Goal: Task Accomplishment & Management: Manage account settings

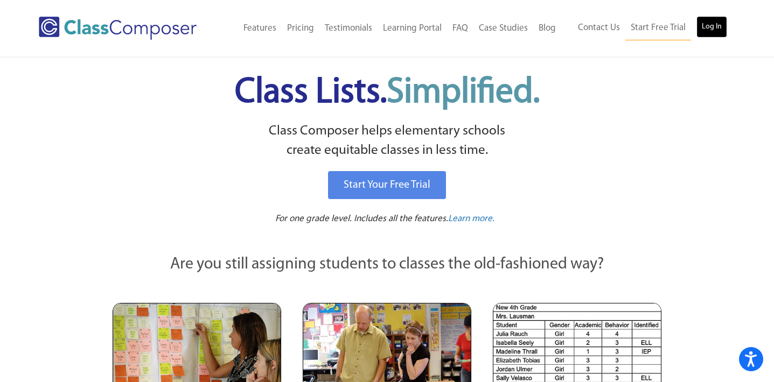
click at [708, 30] on link "Log In" at bounding box center [711, 27] width 31 height 22
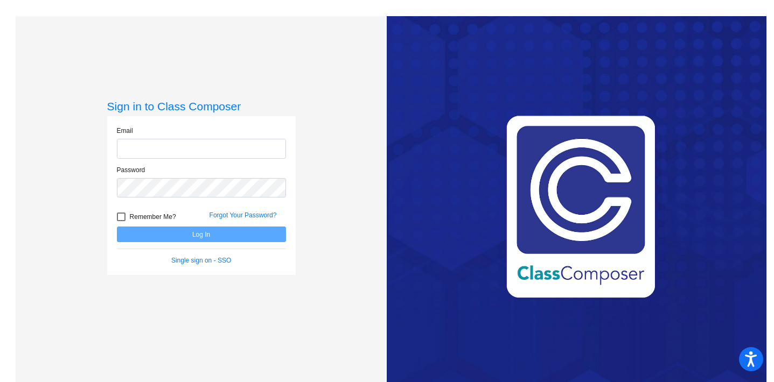
type input "ebrown@lgusd.org"
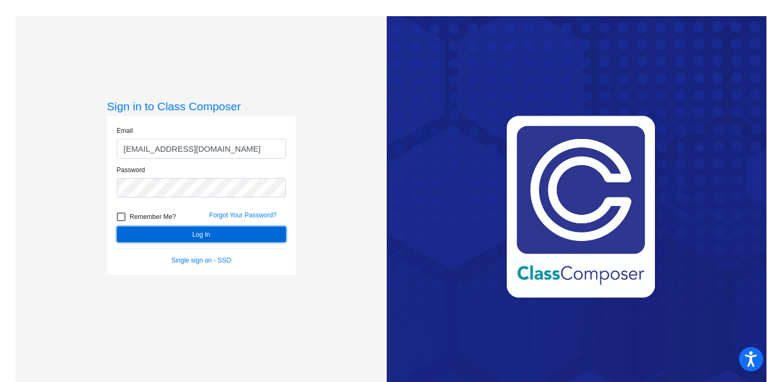
click at [200, 235] on button "Log In" at bounding box center [201, 235] width 169 height 16
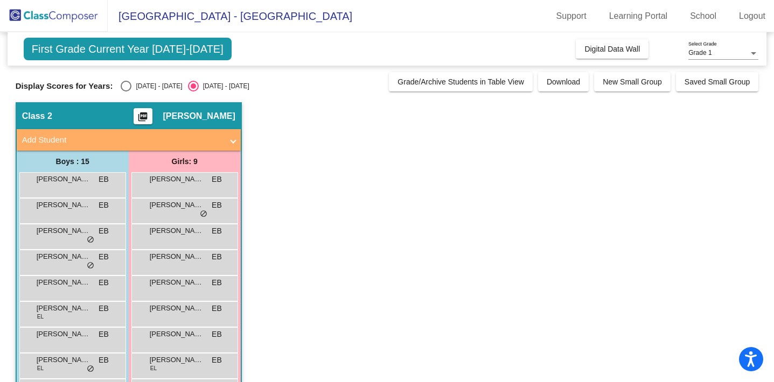
click at [125, 81] on div "Select an option" at bounding box center [126, 86] width 11 height 11
click at [125, 92] on input "2024 - 2025" at bounding box center [125, 92] width 1 height 1
radio input "true"
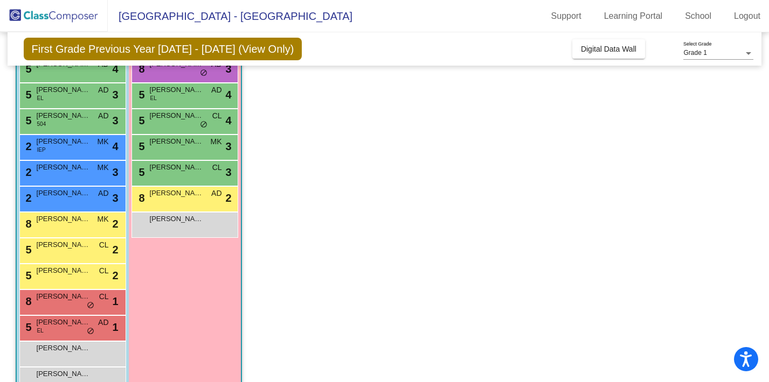
scroll to position [195, 0]
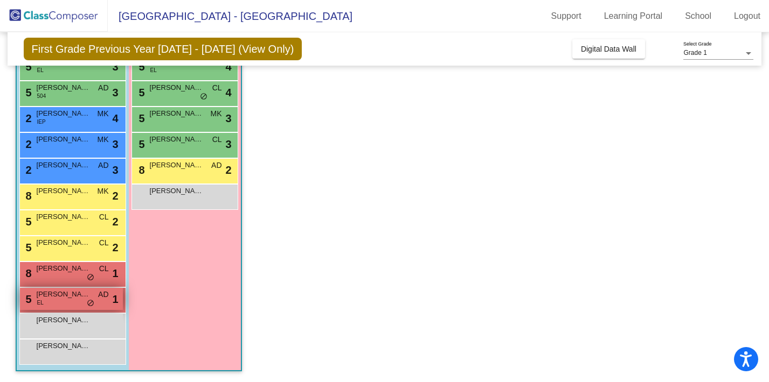
click at [79, 304] on div "5 Kaison Tsai EL AD lock do_not_disturb_alt 1" at bounding box center [71, 299] width 103 height 22
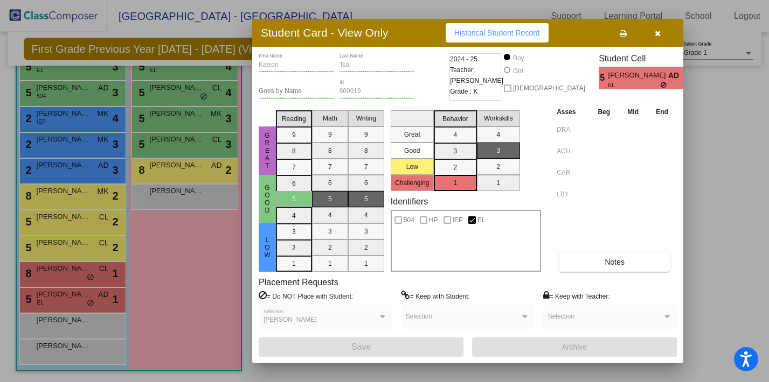
click at [659, 32] on icon "button" at bounding box center [657, 34] width 6 height 8
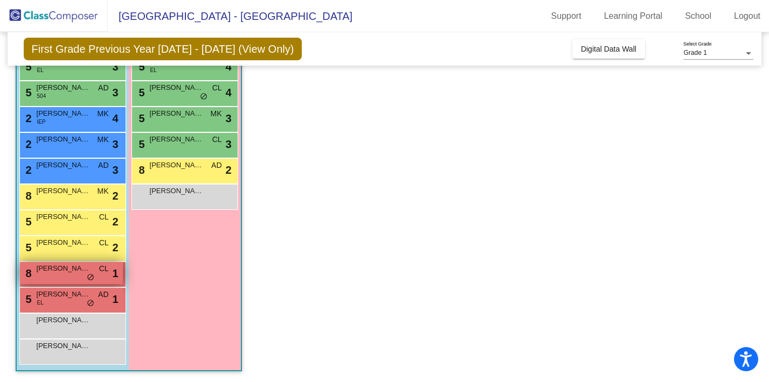
click at [54, 278] on div "8 Arthur Feng CL lock do_not_disturb_alt 1" at bounding box center [71, 273] width 103 height 22
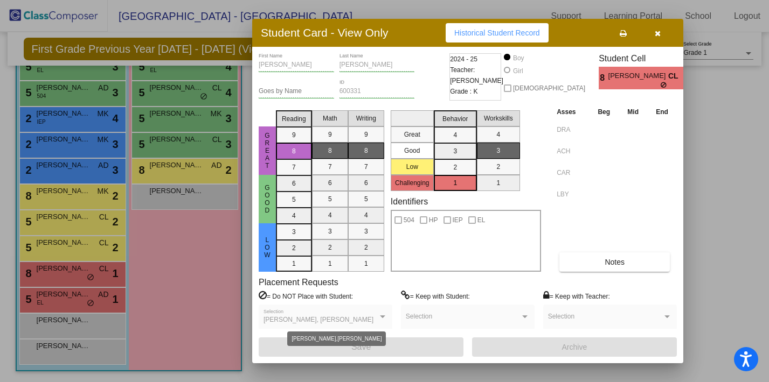
click at [385, 319] on div at bounding box center [383, 317] width 10 height 8
click at [659, 34] on icon "button" at bounding box center [657, 34] width 6 height 8
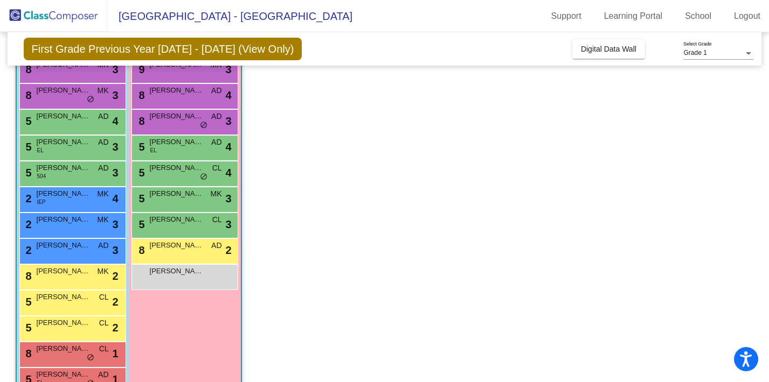
scroll to position [87, 0]
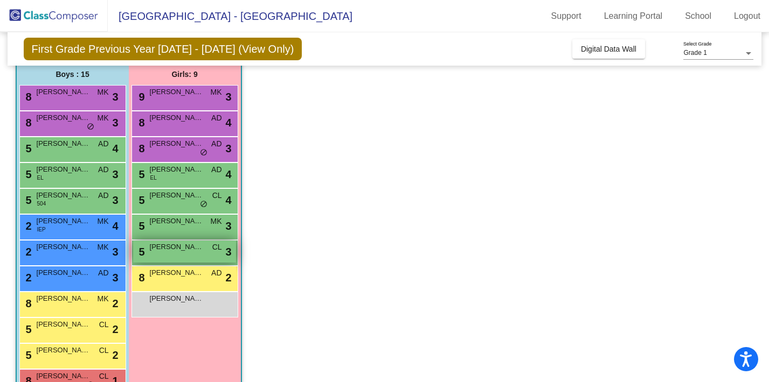
click at [189, 248] on span "Jordyn Mitchell" at bounding box center [177, 247] width 54 height 11
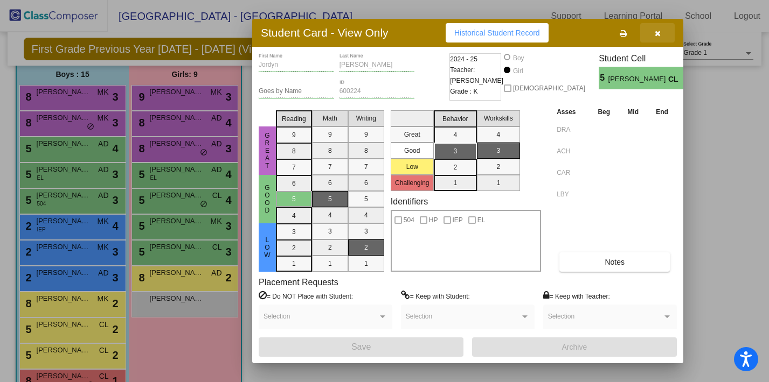
click at [658, 33] on icon "button" at bounding box center [657, 34] width 6 height 8
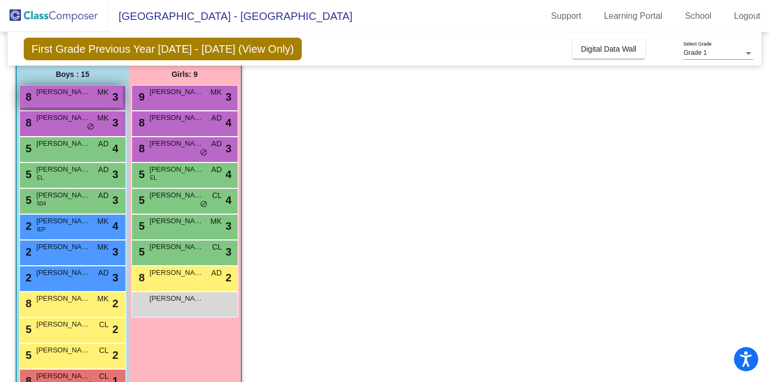
click at [90, 95] on div "8 Caleb Liu MK lock do_not_disturb_alt 3" at bounding box center [71, 97] width 103 height 22
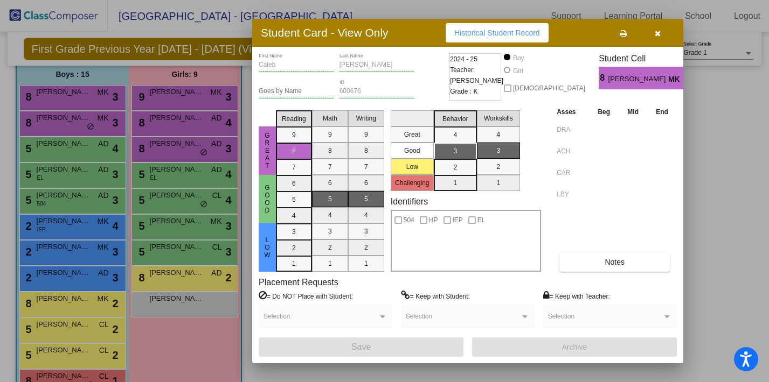
click at [658, 32] on icon "button" at bounding box center [657, 34] width 6 height 8
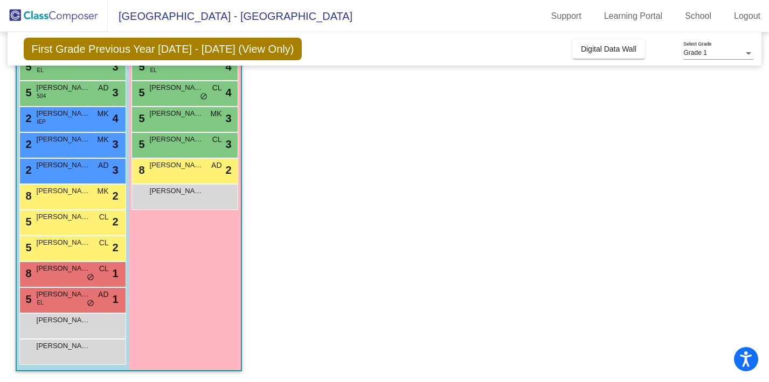
scroll to position [0, 0]
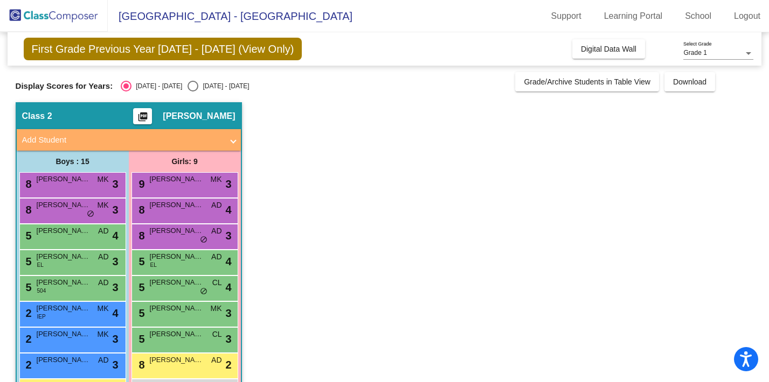
click at [187, 84] on div "Select an option" at bounding box center [192, 86] width 11 height 11
click at [192, 92] on input "2025 - 2026" at bounding box center [192, 92] width 1 height 1
radio input "true"
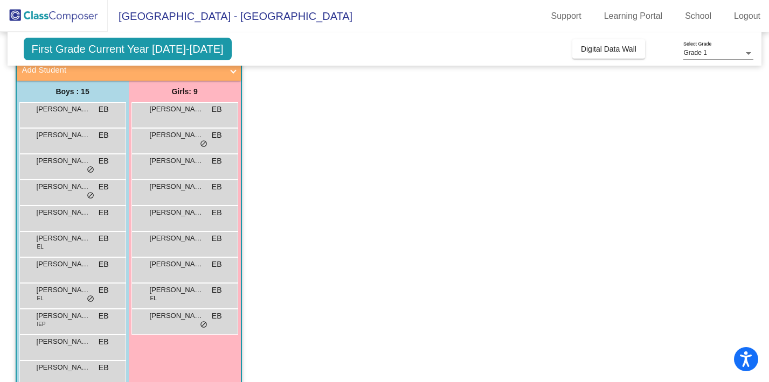
scroll to position [79, 0]
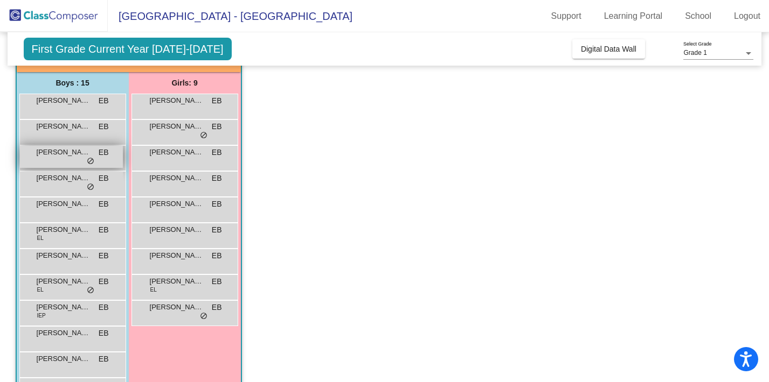
click at [64, 160] on div "Arthur Feng EB lock do_not_disturb_alt" at bounding box center [71, 157] width 103 height 22
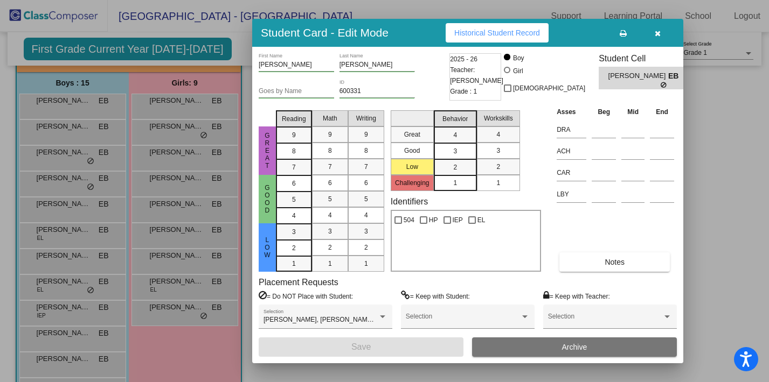
click at [463, 186] on div "1" at bounding box center [454, 183] width 21 height 16
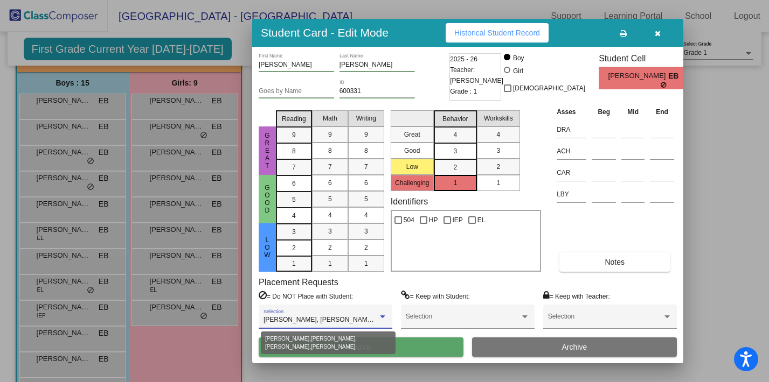
click at [383, 314] on div at bounding box center [383, 317] width 10 height 8
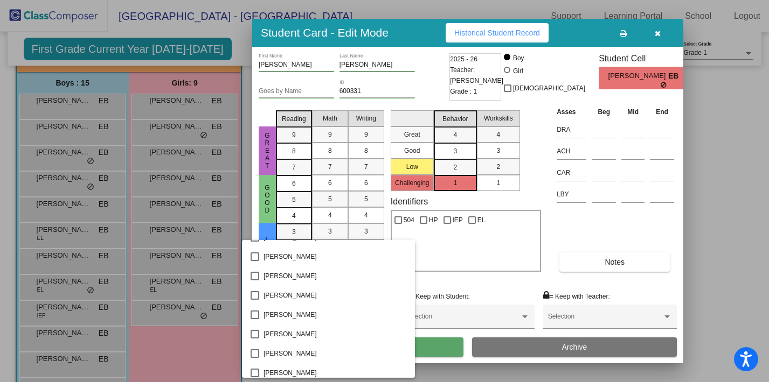
scroll to position [0, 0]
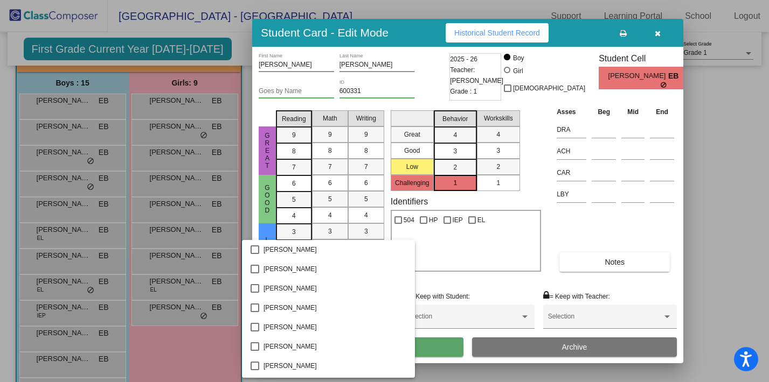
click at [466, 278] on div at bounding box center [384, 191] width 769 height 382
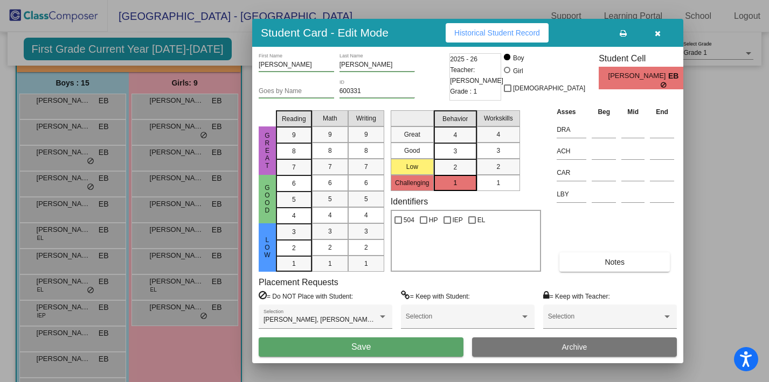
click at [383, 347] on button "Save" at bounding box center [361, 347] width 205 height 19
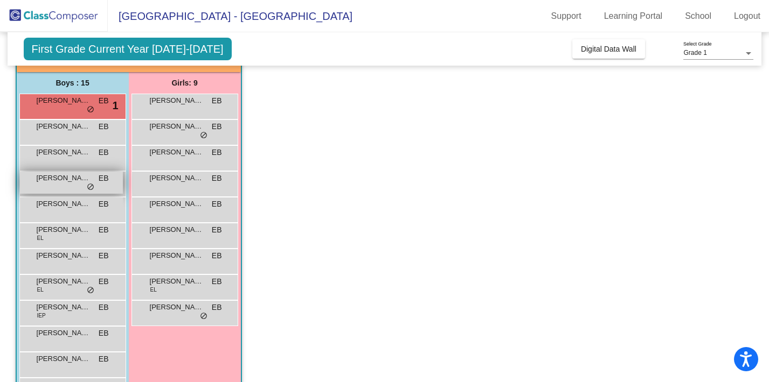
click at [69, 187] on div "Caleb Liu EB lock do_not_disturb_alt" at bounding box center [71, 183] width 103 height 22
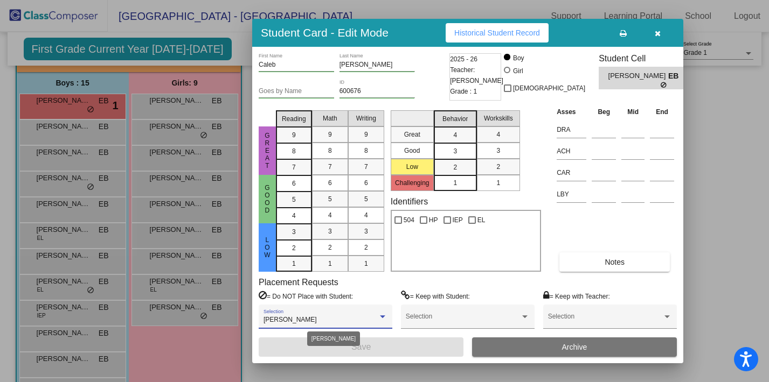
click at [381, 313] on div at bounding box center [383, 317] width 10 height 8
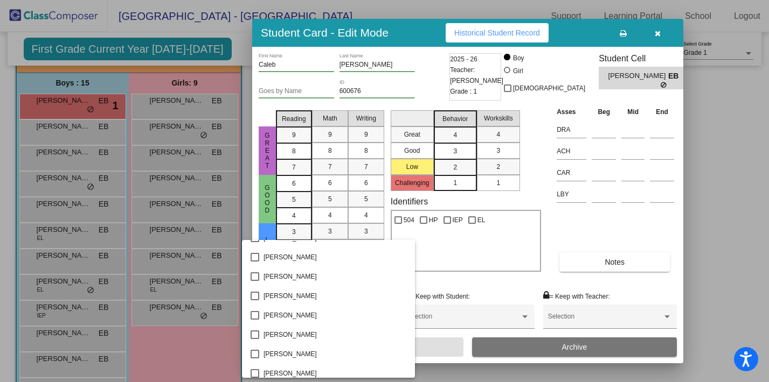
scroll to position [671, 0]
click at [255, 334] on mat-pseudo-checkbox at bounding box center [254, 335] width 9 height 9
click at [464, 281] on div at bounding box center [384, 191] width 769 height 382
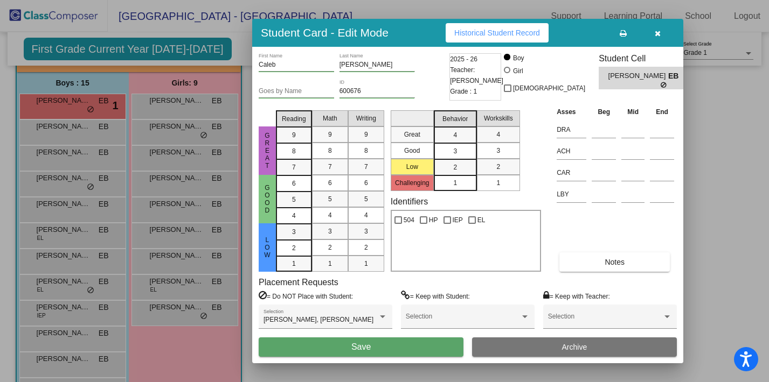
click at [464, 185] on div "1" at bounding box center [454, 183] width 21 height 16
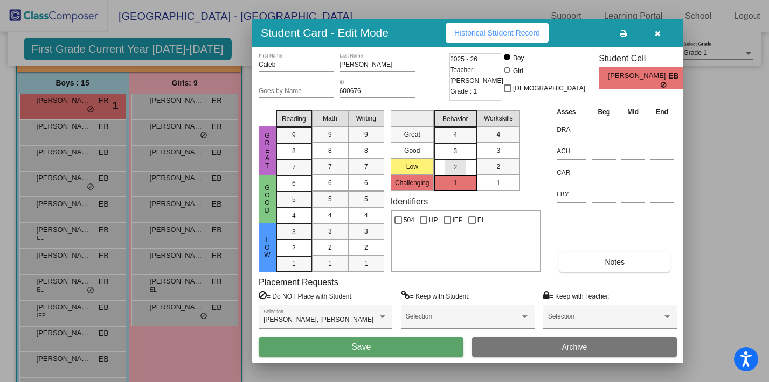
click at [467, 165] on mat-list-option "2" at bounding box center [455, 167] width 43 height 16
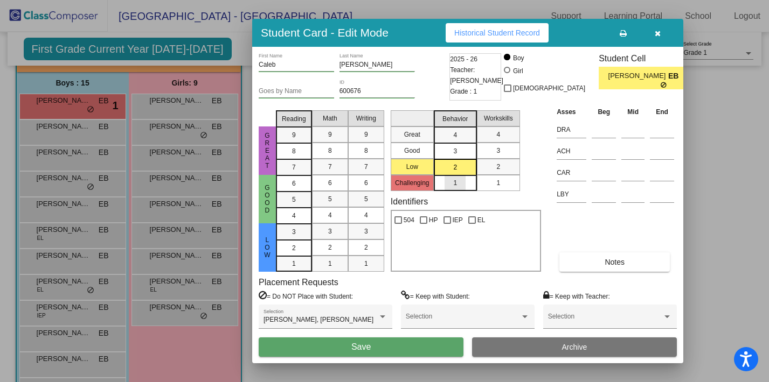
click at [467, 184] on mat-list-option "1" at bounding box center [455, 183] width 43 height 16
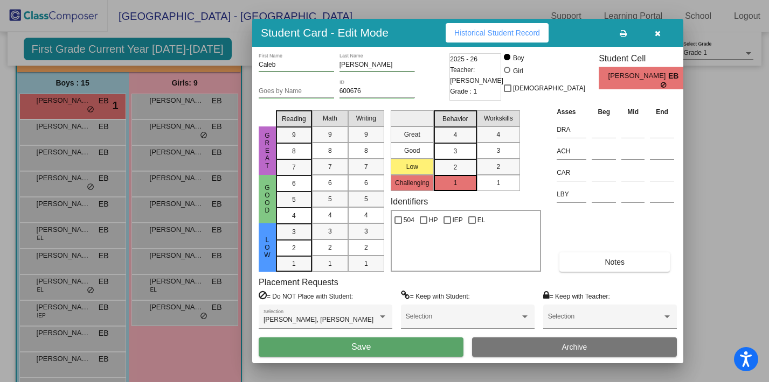
click at [393, 347] on button "Save" at bounding box center [361, 347] width 205 height 19
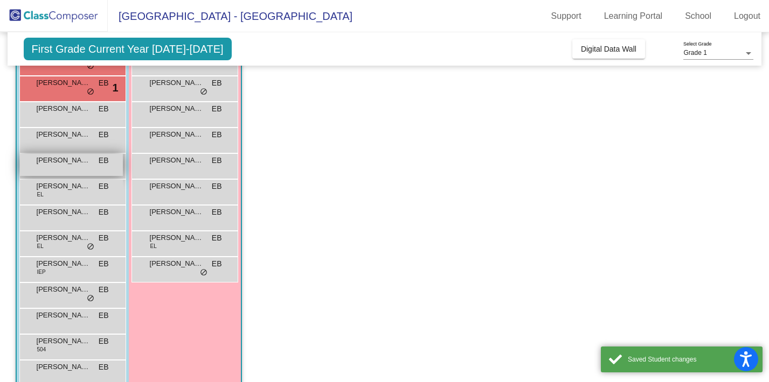
scroll to position [123, 0]
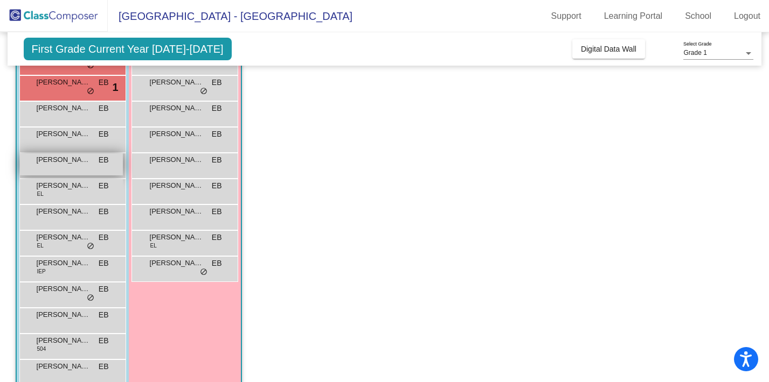
click at [84, 166] on div "Ezra Alves EB lock do_not_disturb_alt" at bounding box center [71, 164] width 103 height 22
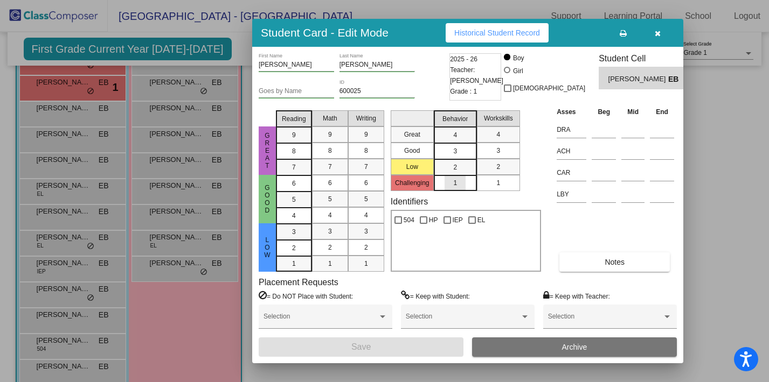
click at [467, 180] on mat-list-option "1" at bounding box center [455, 183] width 43 height 16
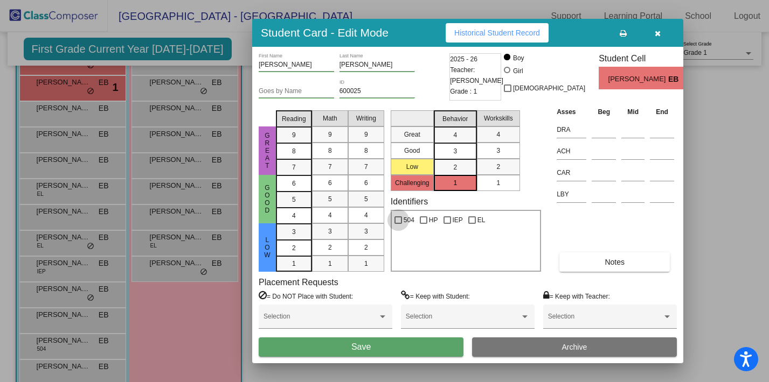
click at [400, 220] on div at bounding box center [398, 221] width 8 height 8
click at [398, 224] on input "504" at bounding box center [397, 224] width 1 height 1
checkbox input "true"
click at [375, 347] on button "Save" at bounding box center [361, 347] width 205 height 19
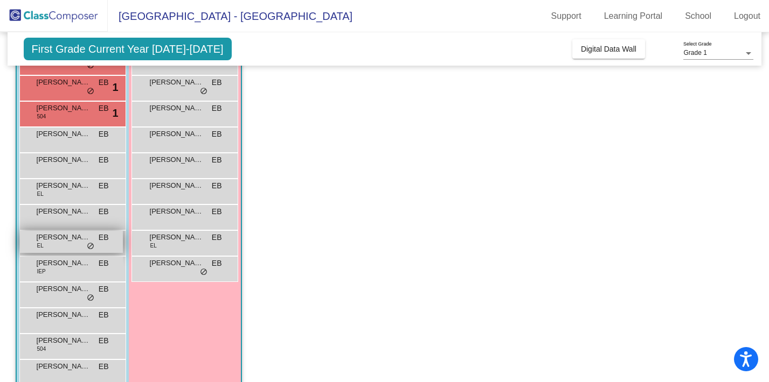
click at [72, 244] on div "Kaison Tsai EL EB lock do_not_disturb_alt" at bounding box center [71, 242] width 103 height 22
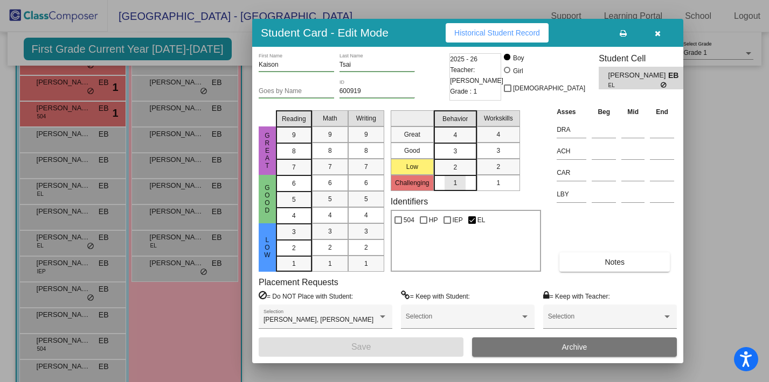
click at [465, 182] on div "1" at bounding box center [454, 183] width 21 height 16
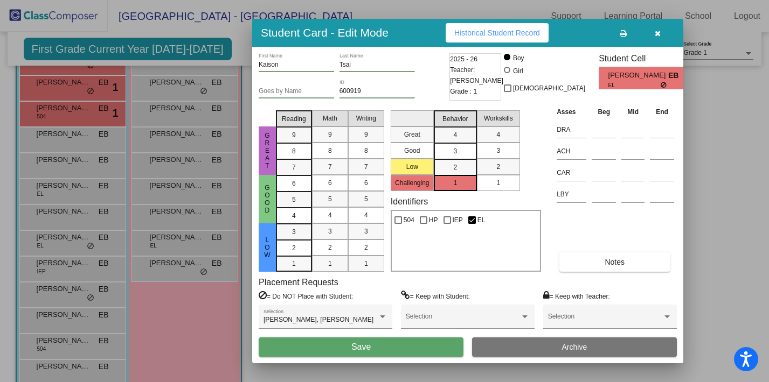
click at [402, 345] on button "Save" at bounding box center [361, 347] width 205 height 19
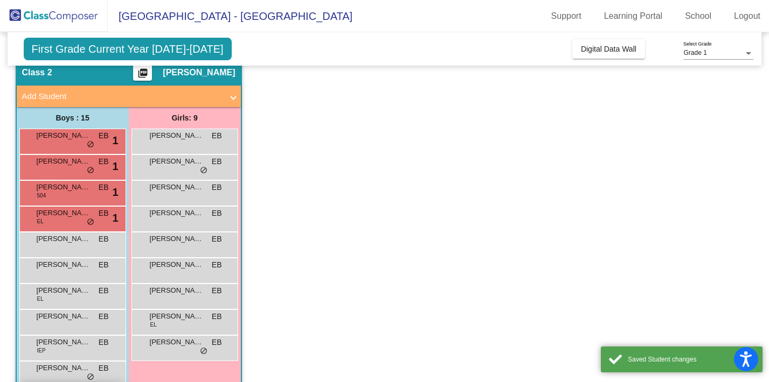
scroll to position [90, 0]
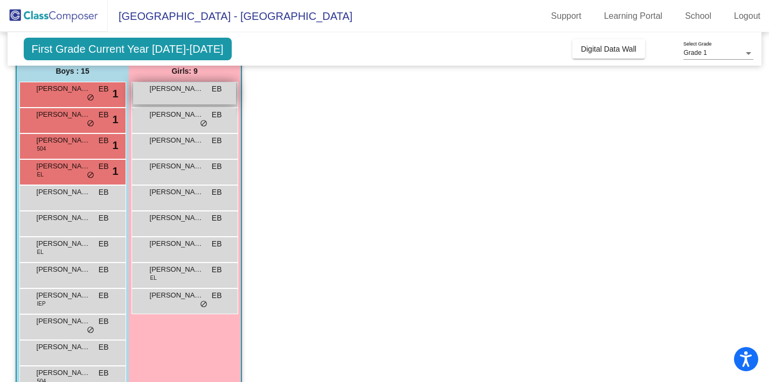
click at [194, 97] on div "Adelina Britz EB lock do_not_disturb_alt" at bounding box center [184, 93] width 103 height 22
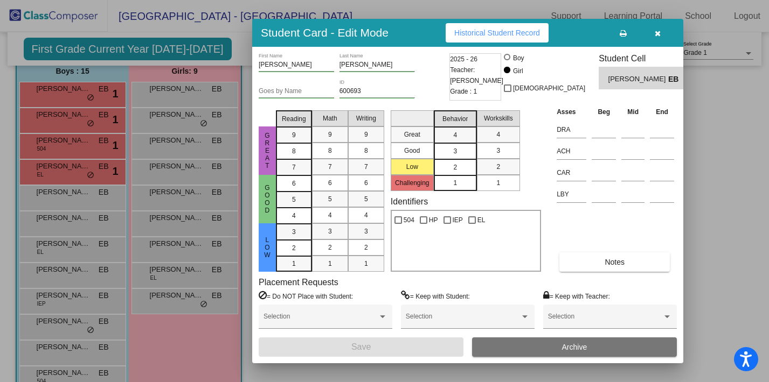
click at [465, 168] on mat-list-option "2" at bounding box center [455, 167] width 43 height 16
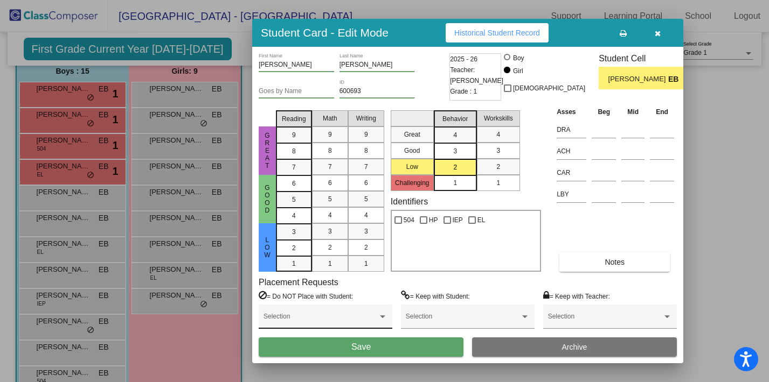
click at [378, 315] on div at bounding box center [383, 317] width 10 height 8
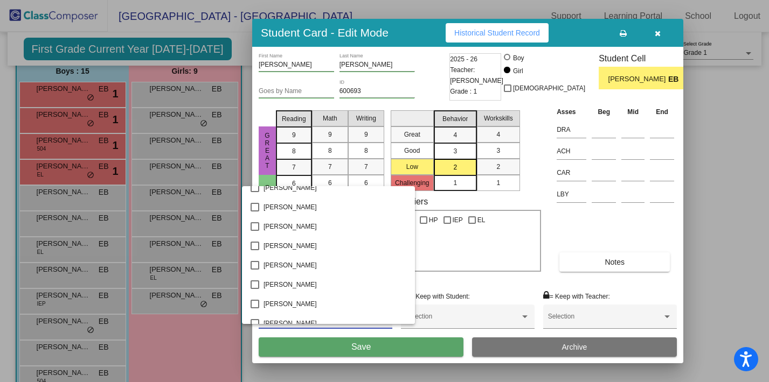
scroll to position [394, 0]
click at [257, 284] on mat-pseudo-checkbox at bounding box center [254, 286] width 9 height 9
click at [374, 351] on div at bounding box center [384, 191] width 769 height 382
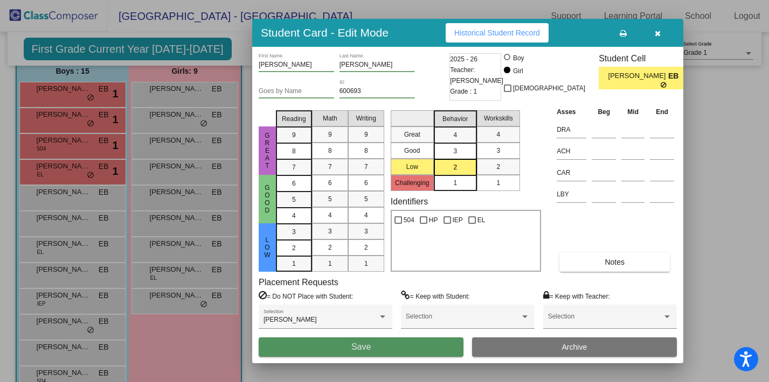
click at [374, 351] on button "Save" at bounding box center [361, 347] width 205 height 19
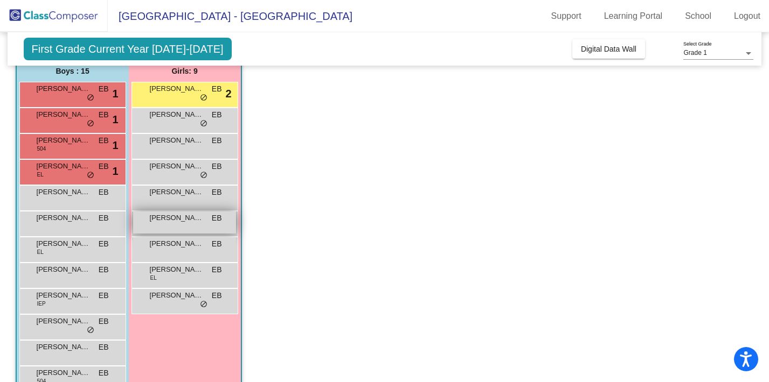
click at [171, 228] on div "Jordyn Mitchell EB lock do_not_disturb_alt" at bounding box center [184, 223] width 103 height 22
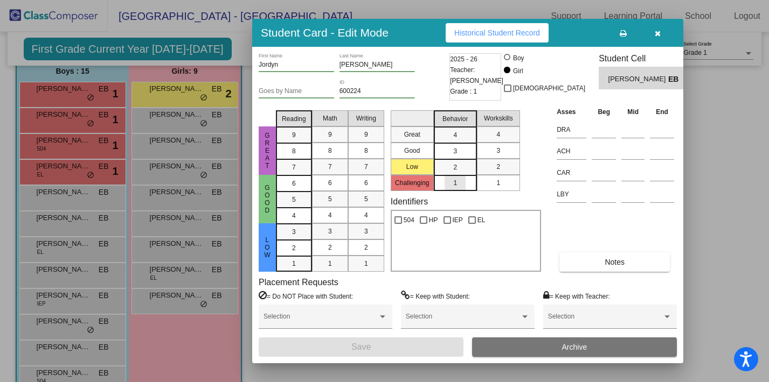
click at [465, 182] on mat-list-option "1" at bounding box center [455, 183] width 43 height 16
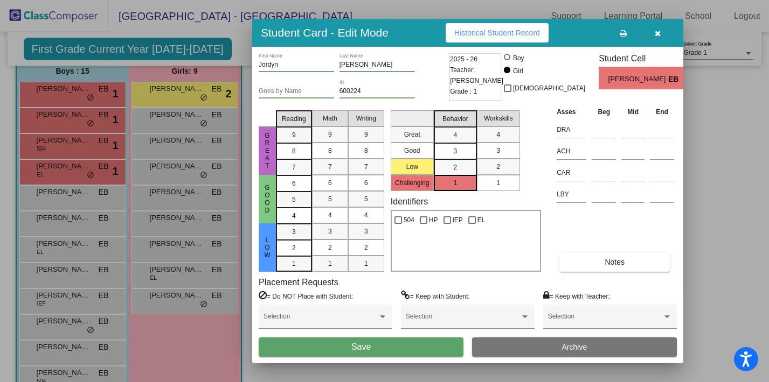
click at [373, 347] on button "Save" at bounding box center [361, 347] width 205 height 19
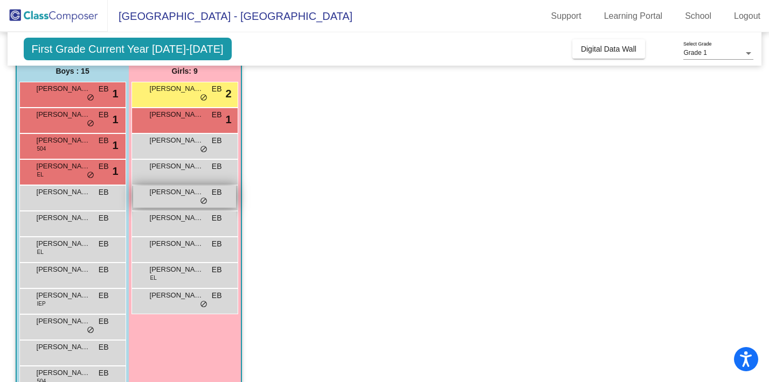
click at [172, 203] on div "Haley Kok EB lock do_not_disturb_alt" at bounding box center [184, 197] width 103 height 22
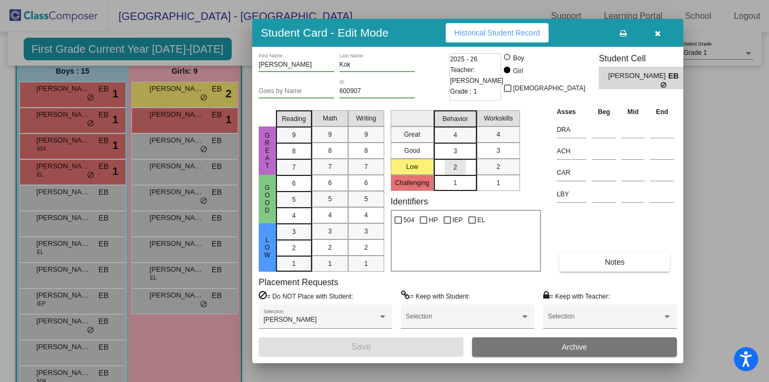
click at [465, 166] on mat-list-option "2" at bounding box center [455, 167] width 43 height 16
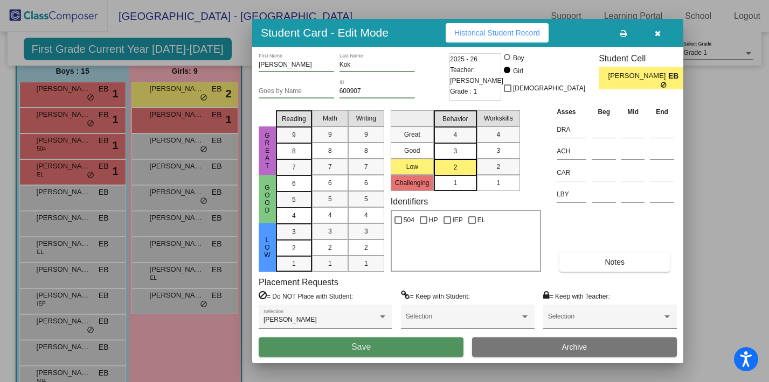
click at [378, 345] on button "Save" at bounding box center [361, 347] width 205 height 19
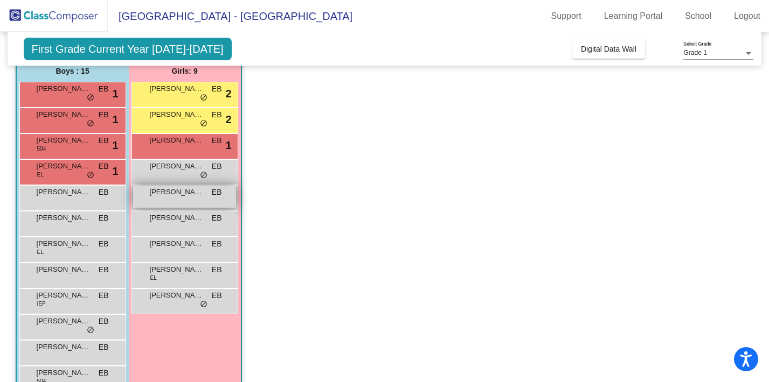
click at [201, 203] on div "Aria Capatosto EB lock do_not_disturb_alt" at bounding box center [184, 197] width 103 height 22
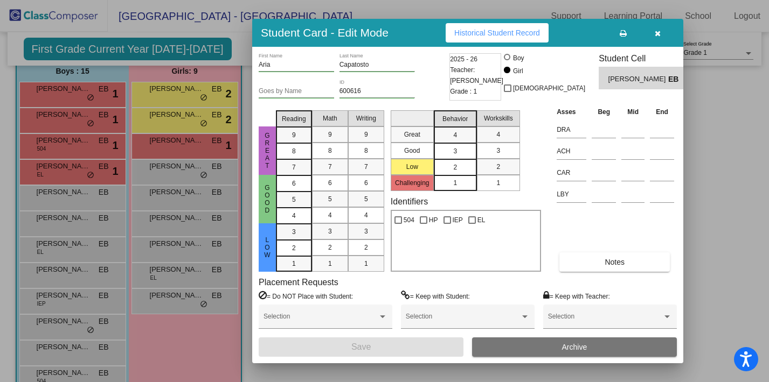
click at [463, 166] on div "2" at bounding box center [454, 167] width 21 height 16
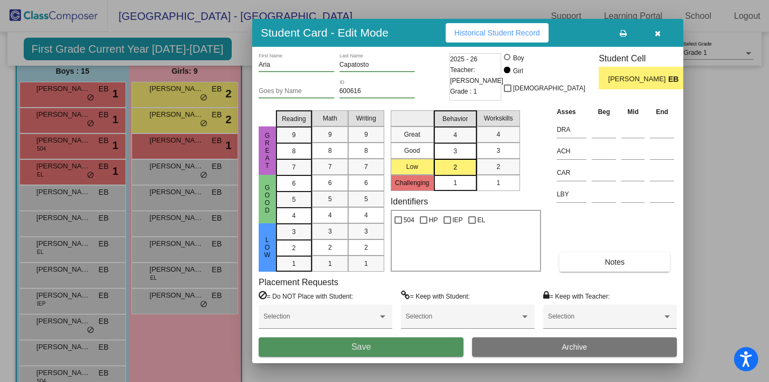
click at [375, 347] on button "Save" at bounding box center [361, 347] width 205 height 19
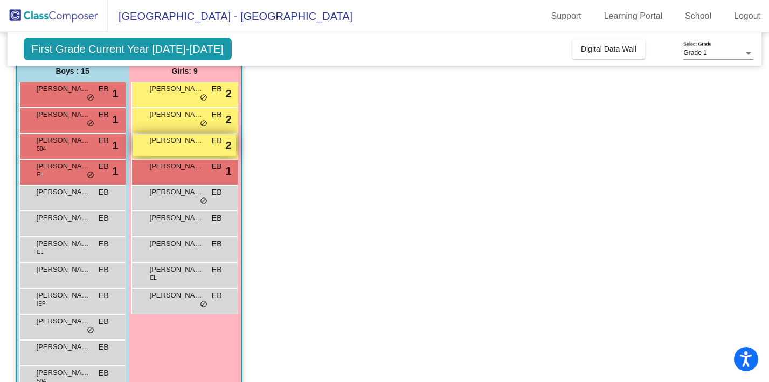
click at [196, 146] on div "Aria Capatosto EB lock do_not_disturb_alt 2" at bounding box center [184, 145] width 103 height 22
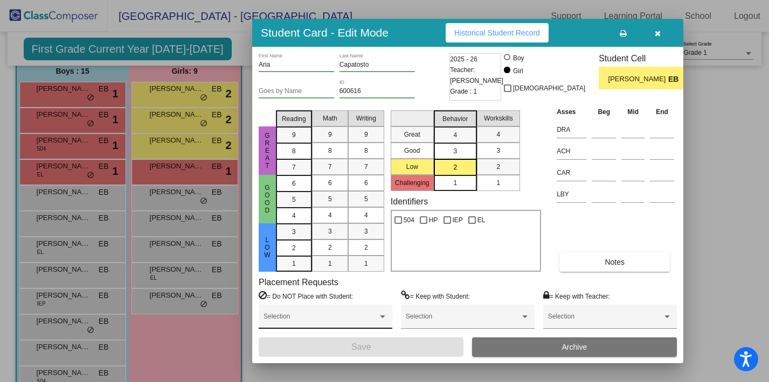
click at [373, 317] on span at bounding box center [320, 321] width 114 height 8
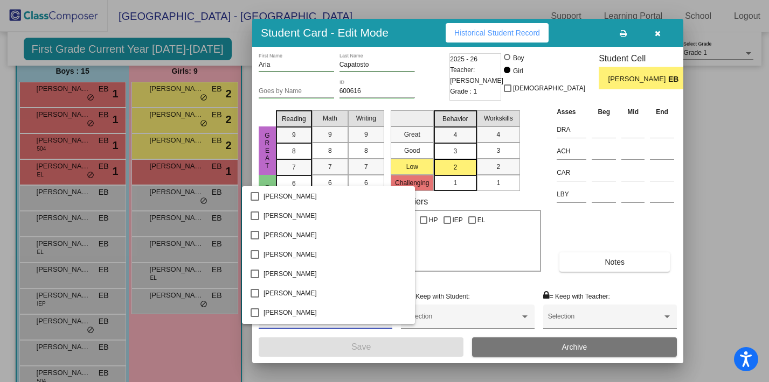
scroll to position [745, 0]
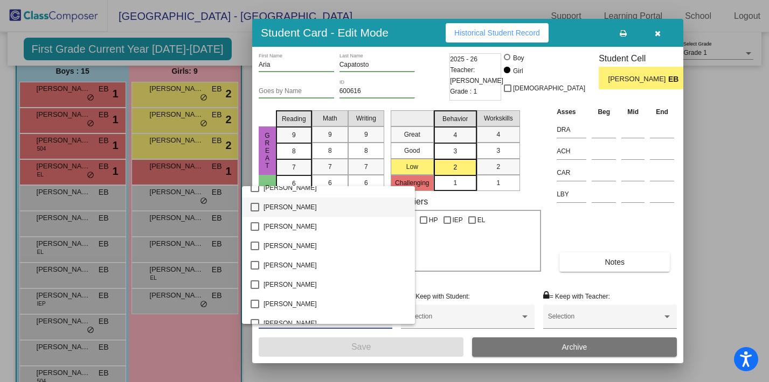
click at [255, 205] on mat-pseudo-checkbox at bounding box center [254, 207] width 9 height 9
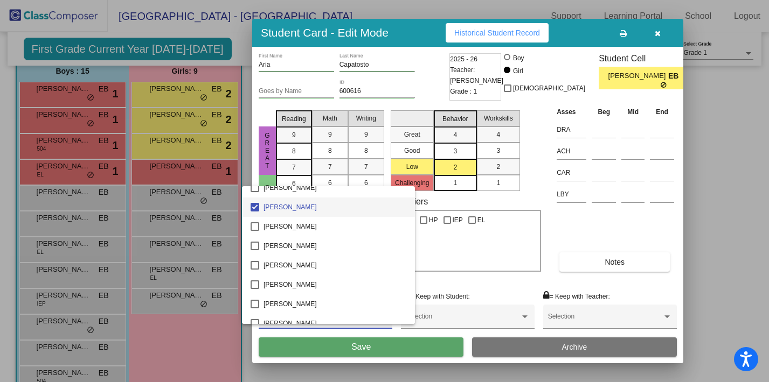
click at [387, 348] on div at bounding box center [384, 191] width 769 height 382
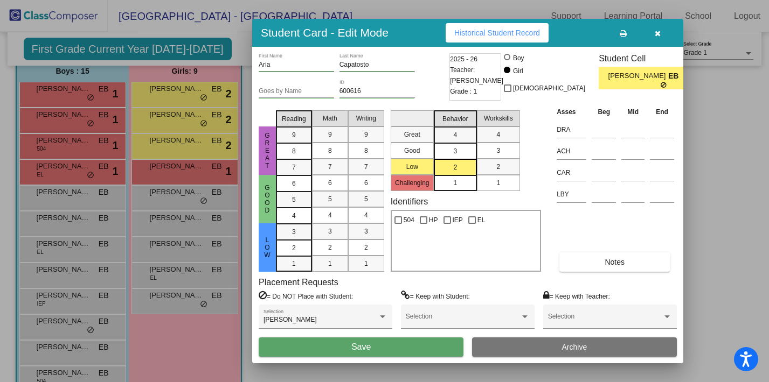
click at [384, 340] on button "Save" at bounding box center [361, 347] width 205 height 19
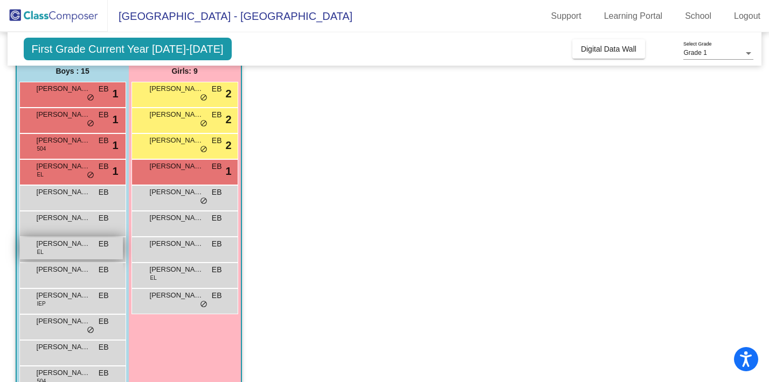
click at [81, 248] on span "George Kurdin" at bounding box center [64, 244] width 54 height 11
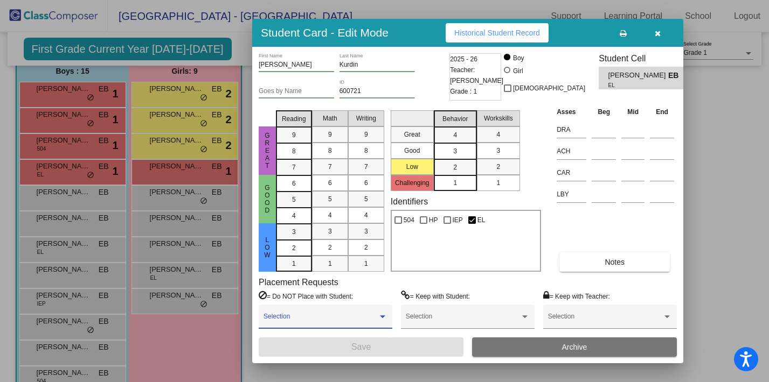
click at [380, 316] on div at bounding box center [382, 317] width 5 height 3
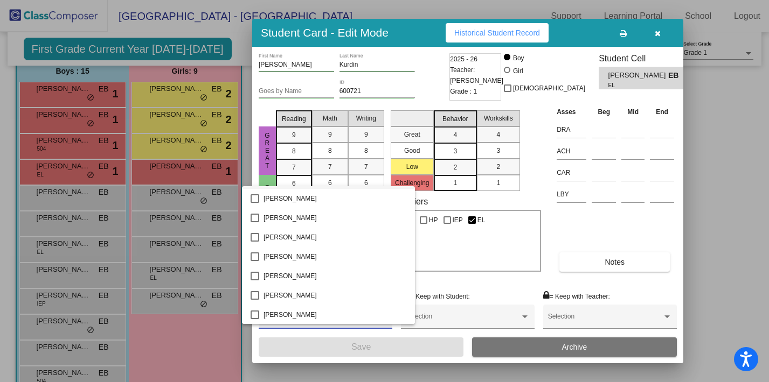
scroll to position [114, 0]
click at [254, 256] on mat-pseudo-checkbox at bounding box center [254, 256] width 9 height 9
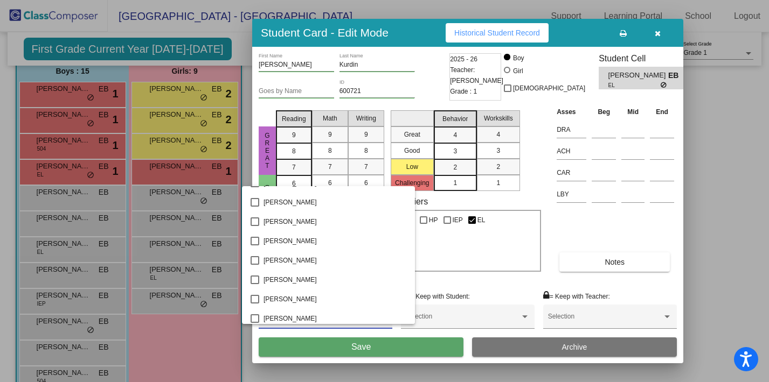
scroll to position [557, 0]
click at [256, 259] on mat-pseudo-checkbox at bounding box center [254, 259] width 9 height 9
click at [465, 186] on div at bounding box center [384, 191] width 769 height 382
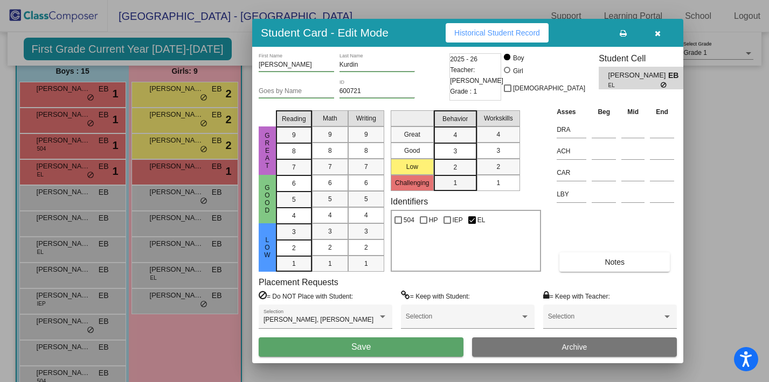
click at [465, 186] on div "1" at bounding box center [454, 183] width 21 height 16
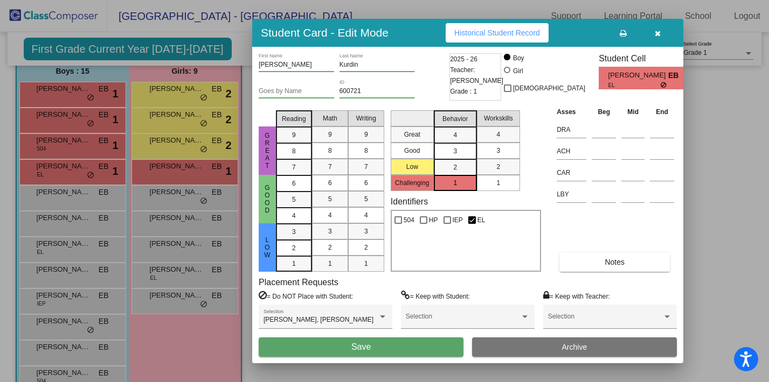
click at [380, 347] on button "Save" at bounding box center [361, 347] width 205 height 19
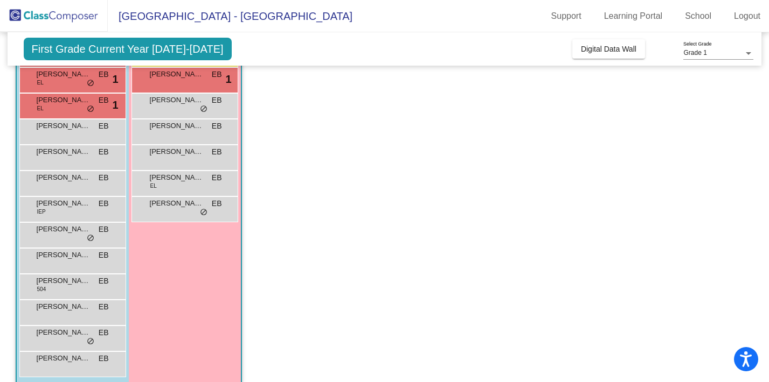
scroll to position [183, 0]
click at [65, 234] on span "Leo Holayter" at bounding box center [64, 229] width 54 height 11
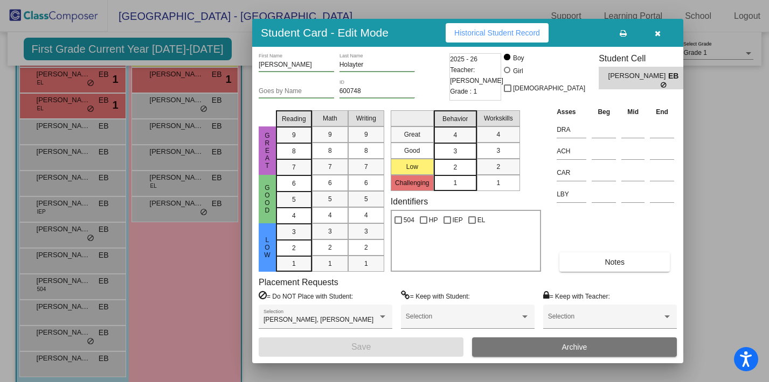
click at [466, 165] on mat-list-option "2" at bounding box center [455, 167] width 43 height 16
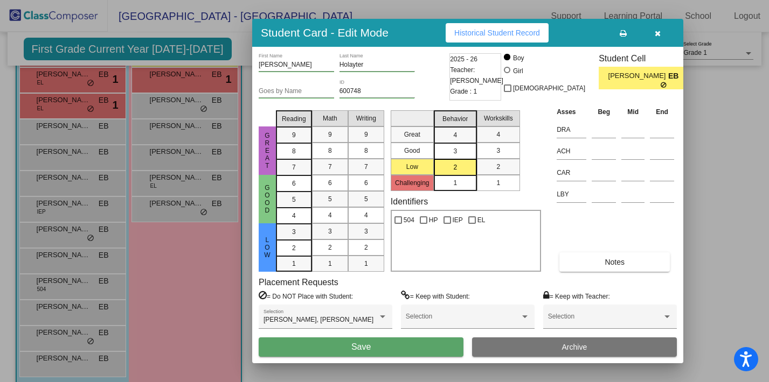
click at [325, 347] on button "Save" at bounding box center [361, 347] width 205 height 19
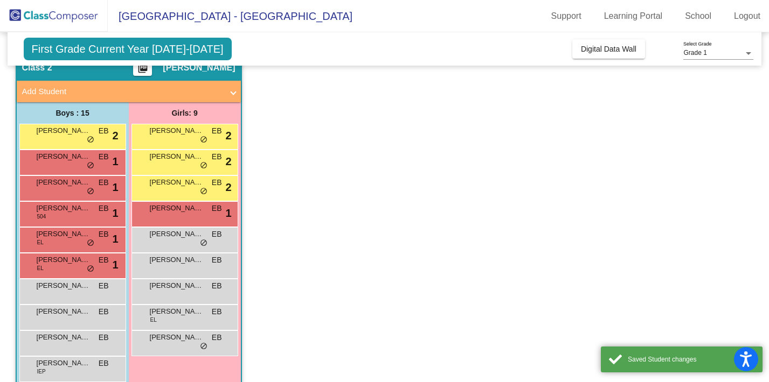
scroll to position [46, 0]
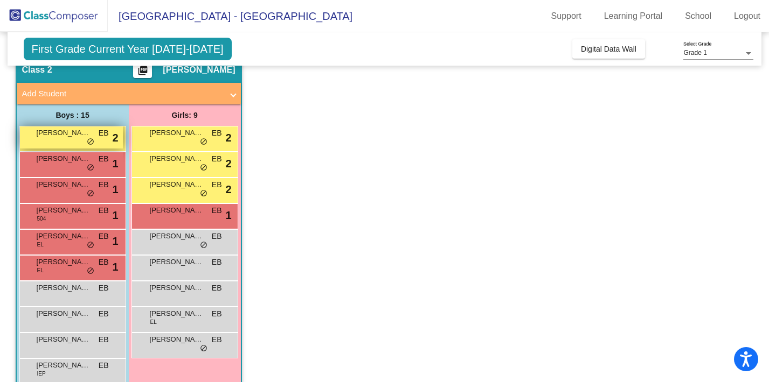
click at [67, 142] on div "Leo Holayter EB lock do_not_disturb_alt 2" at bounding box center [71, 138] width 103 height 22
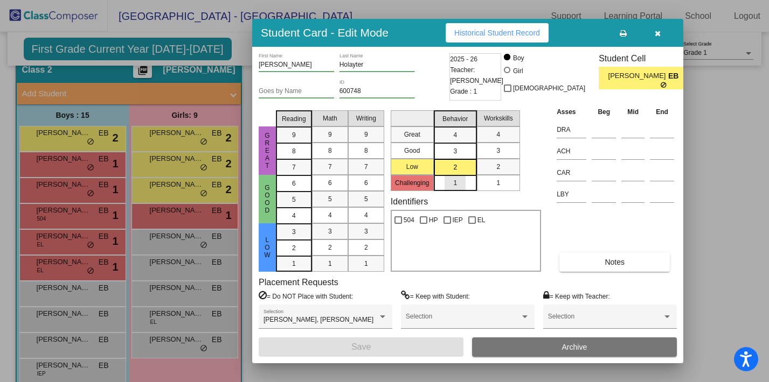
click at [466, 184] on mat-list-option "1" at bounding box center [455, 183] width 43 height 16
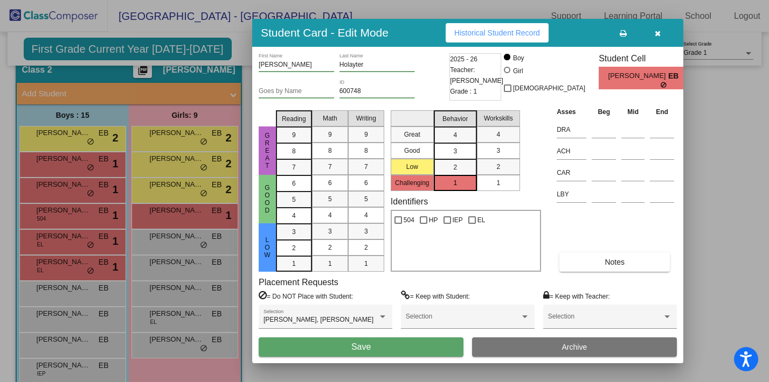
click at [375, 345] on button "Save" at bounding box center [361, 347] width 205 height 19
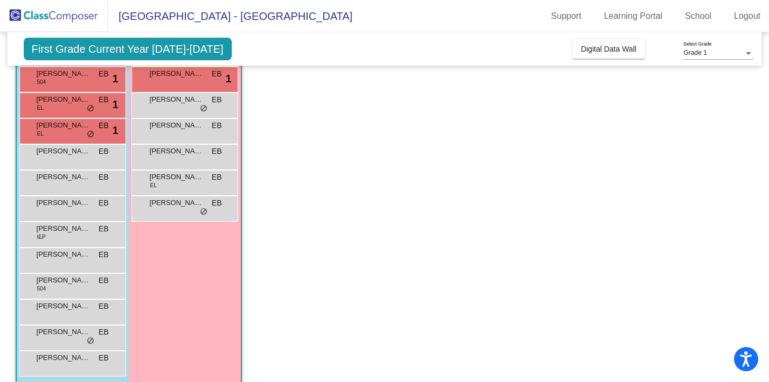
scroll to position [195, 0]
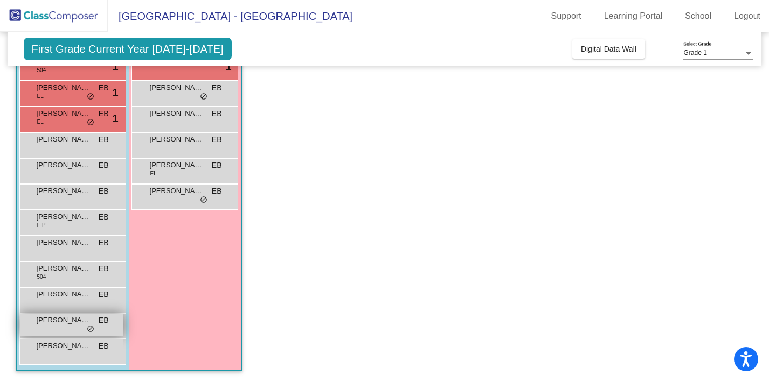
click at [60, 327] on div "Sohum Dave EB lock do_not_disturb_alt" at bounding box center [71, 325] width 103 height 22
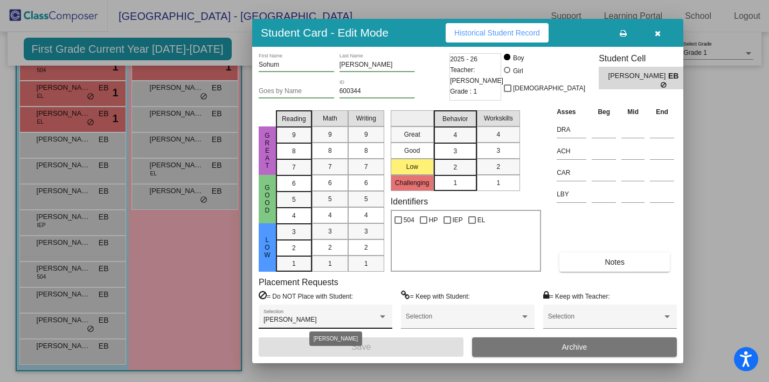
click at [380, 317] on div at bounding box center [382, 317] width 5 height 3
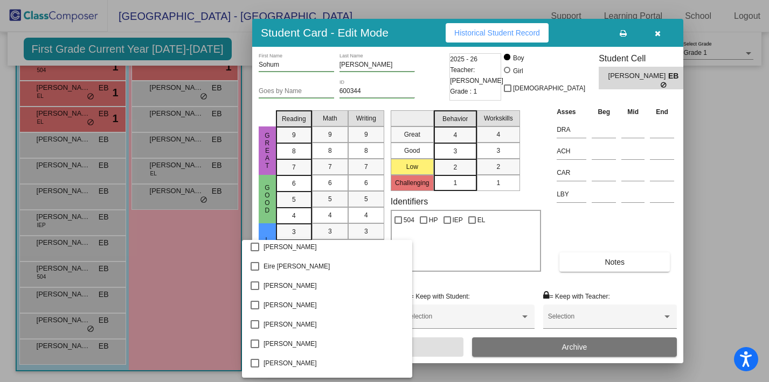
scroll to position [382, 0]
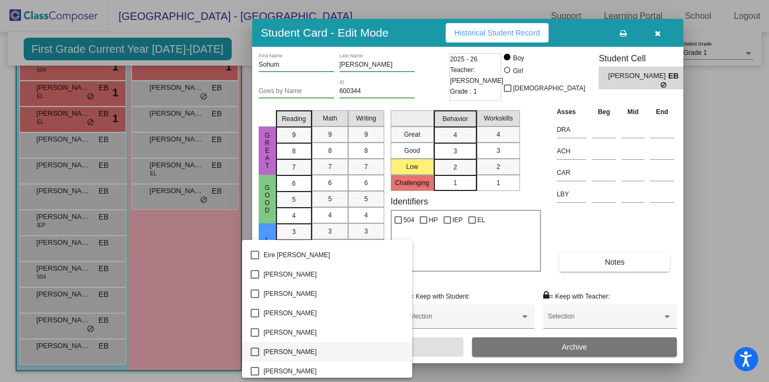
click at [256, 352] on mat-pseudo-checkbox at bounding box center [254, 352] width 9 height 9
click at [467, 170] on div at bounding box center [384, 191] width 769 height 382
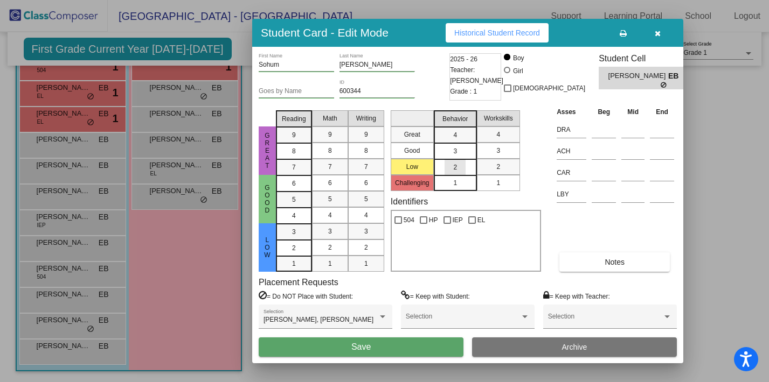
click at [468, 164] on mat-list-option "2" at bounding box center [455, 167] width 43 height 16
click at [375, 350] on button "Save" at bounding box center [361, 347] width 205 height 19
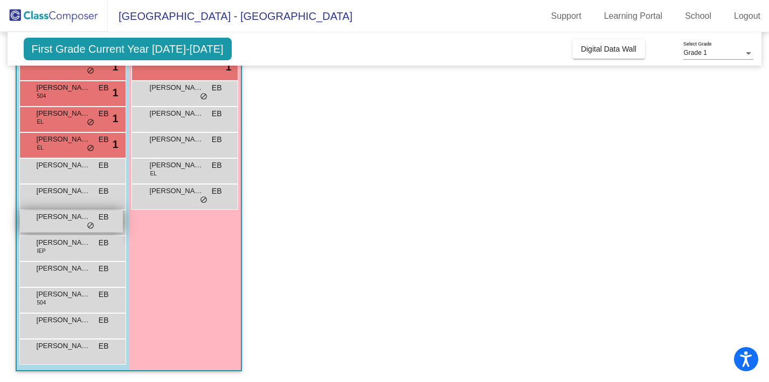
click at [70, 225] on div "Grant Blaine EB lock do_not_disturb_alt" at bounding box center [71, 222] width 103 height 22
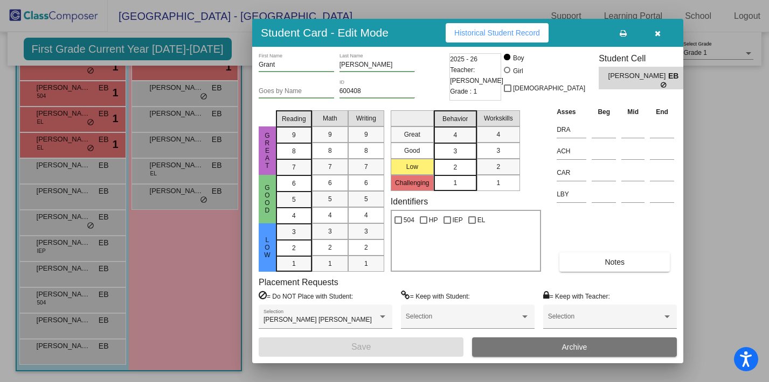
click at [466, 169] on mat-list-option "2" at bounding box center [455, 167] width 43 height 16
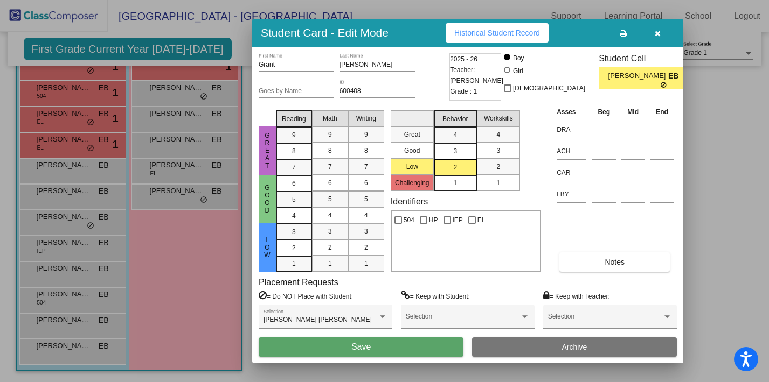
click at [362, 343] on span "Save" at bounding box center [360, 347] width 19 height 9
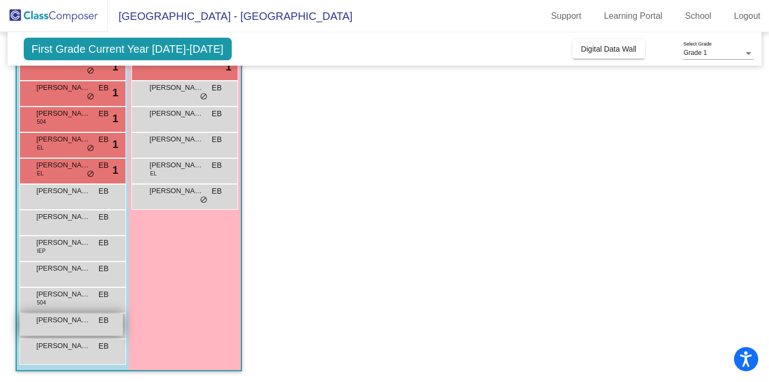
click at [90, 323] on div "Shaurya Mehta EB lock do_not_disturb_alt" at bounding box center [71, 325] width 103 height 22
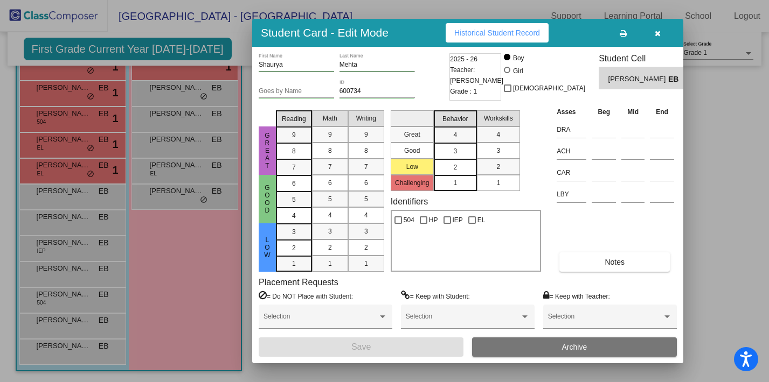
click at [462, 165] on div "2" at bounding box center [454, 167] width 21 height 16
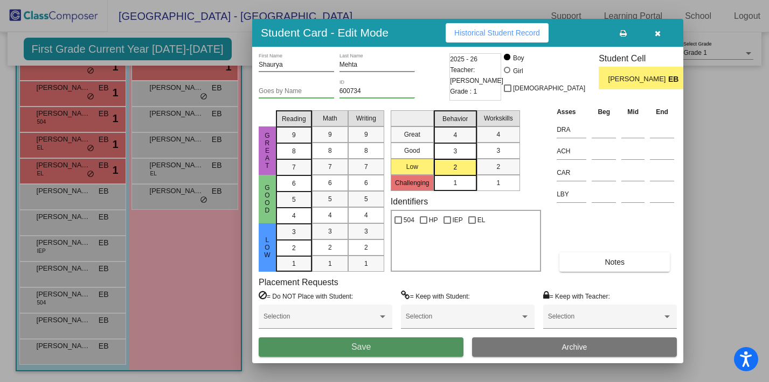
click at [346, 352] on button "Save" at bounding box center [361, 347] width 205 height 19
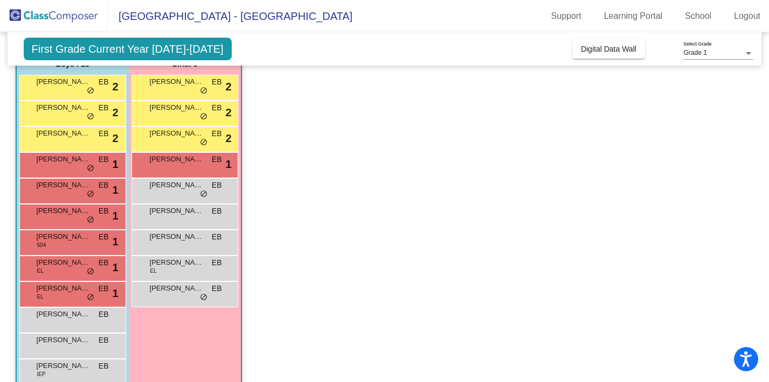
scroll to position [90, 0]
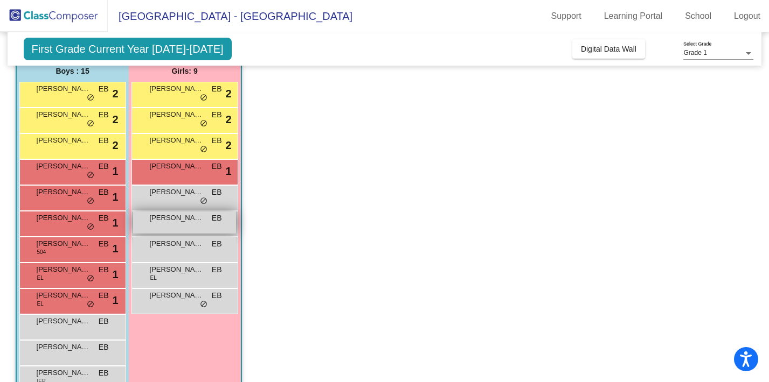
click at [198, 227] on div "Jade Huang EB lock do_not_disturb_alt" at bounding box center [184, 223] width 103 height 22
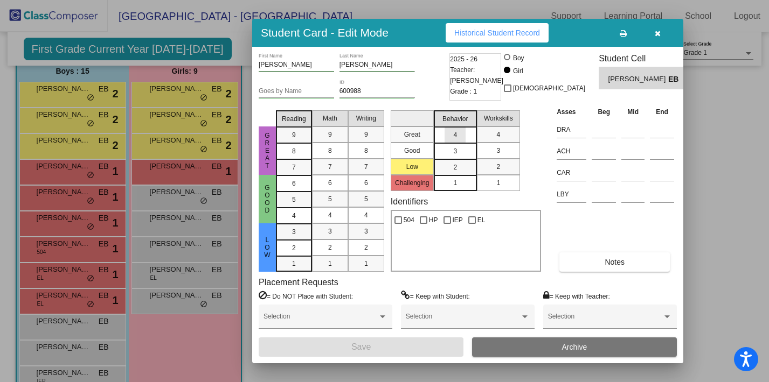
click at [465, 136] on div "4" at bounding box center [454, 135] width 21 height 16
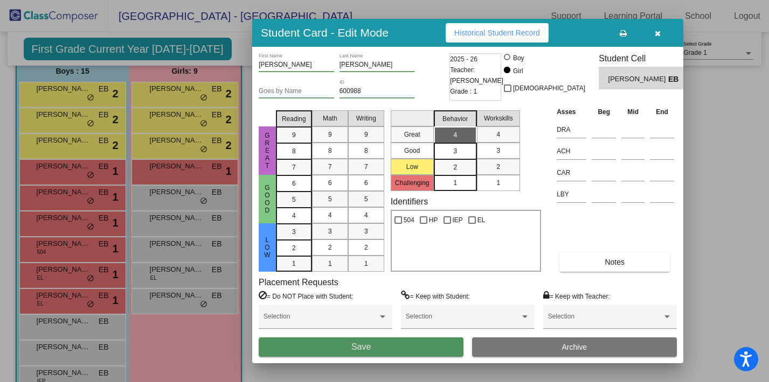
click at [366, 345] on span "Save" at bounding box center [360, 347] width 19 height 9
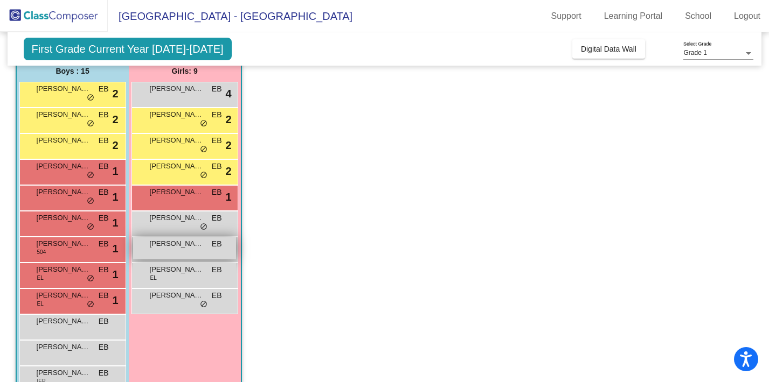
click at [172, 253] on div "Lauren Lee EB lock do_not_disturb_alt" at bounding box center [184, 249] width 103 height 22
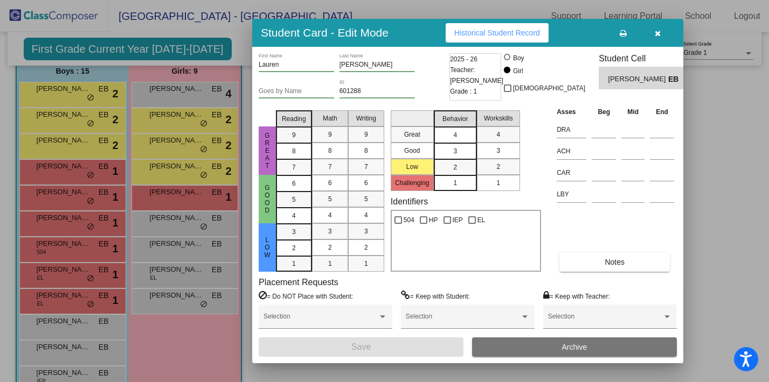
click at [455, 132] on span "4" at bounding box center [455, 135] width 4 height 10
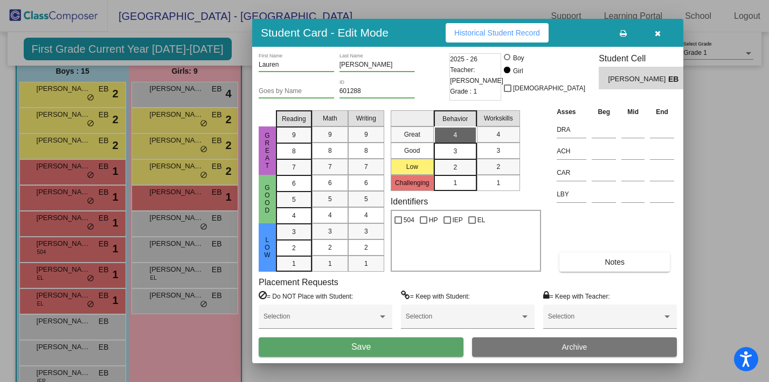
click at [367, 347] on span "Save" at bounding box center [360, 347] width 19 height 9
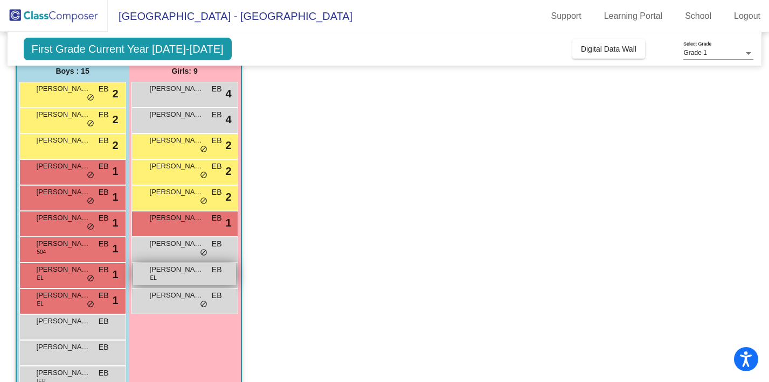
click at [170, 277] on div "MeiMei Liu EL EB lock do_not_disturb_alt" at bounding box center [184, 274] width 103 height 22
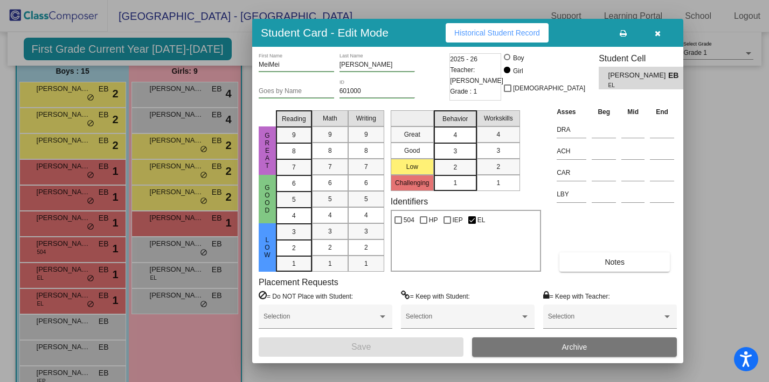
click at [462, 136] on div "4" at bounding box center [454, 135] width 21 height 16
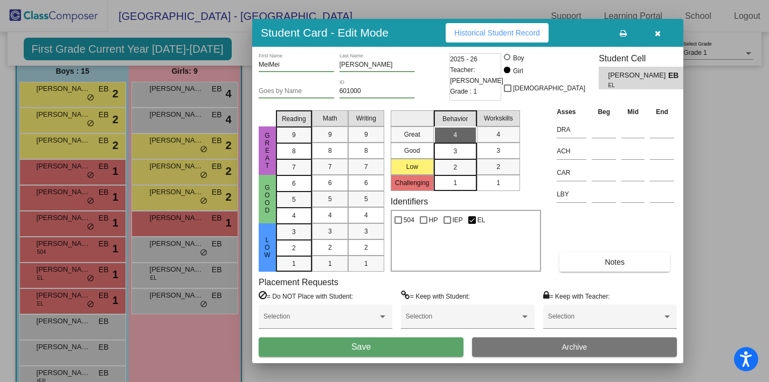
click at [353, 349] on span "Save" at bounding box center [360, 347] width 19 height 9
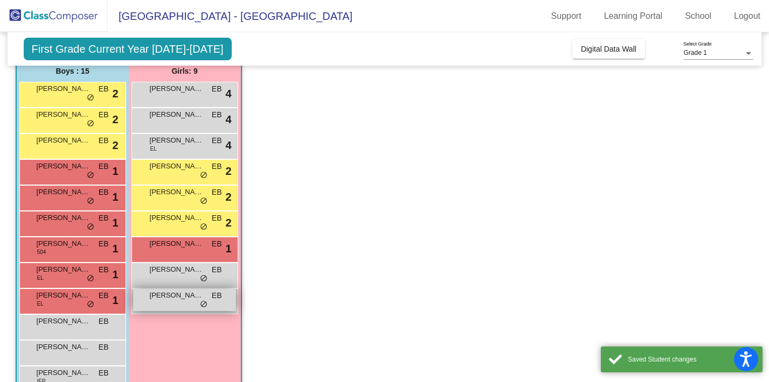
click at [181, 305] on div "Sofia Romero EB lock do_not_disturb_alt" at bounding box center [184, 300] width 103 height 22
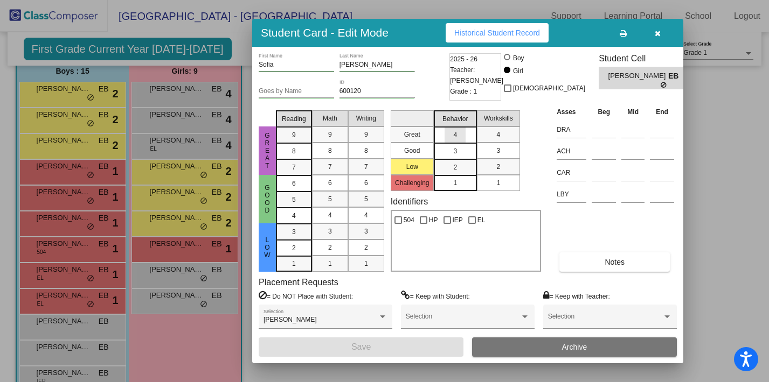
click at [448, 135] on div "4" at bounding box center [454, 135] width 21 height 16
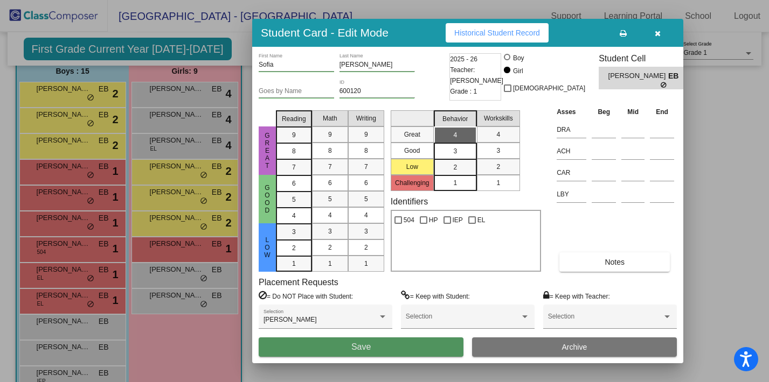
click at [341, 345] on button "Save" at bounding box center [361, 347] width 205 height 19
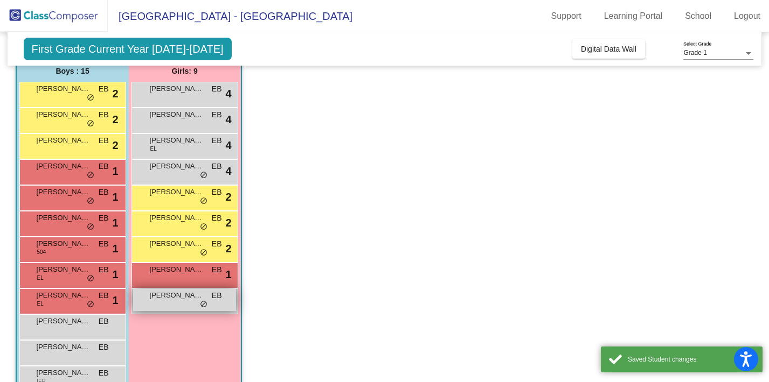
click at [176, 305] on div "Anya Aflaki EB lock do_not_disturb_alt" at bounding box center [184, 300] width 103 height 22
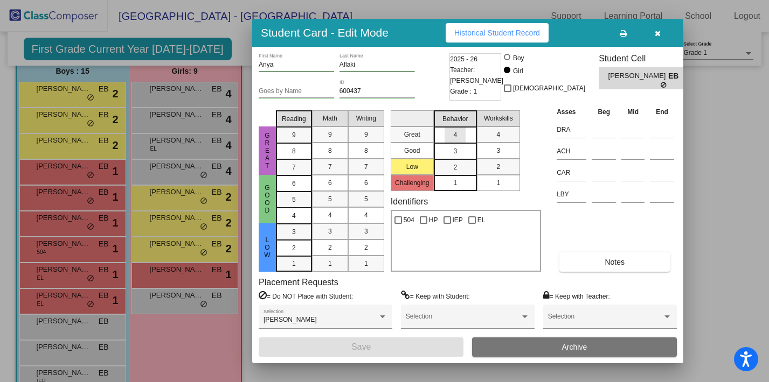
click at [457, 136] on div "4" at bounding box center [454, 135] width 21 height 16
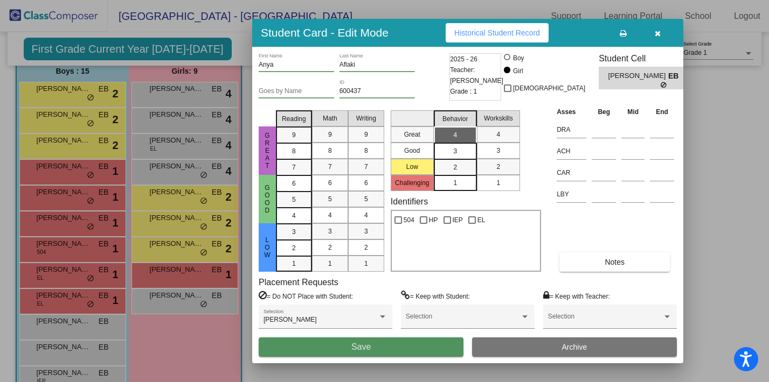
click at [351, 350] on span "Save" at bounding box center [360, 347] width 19 height 9
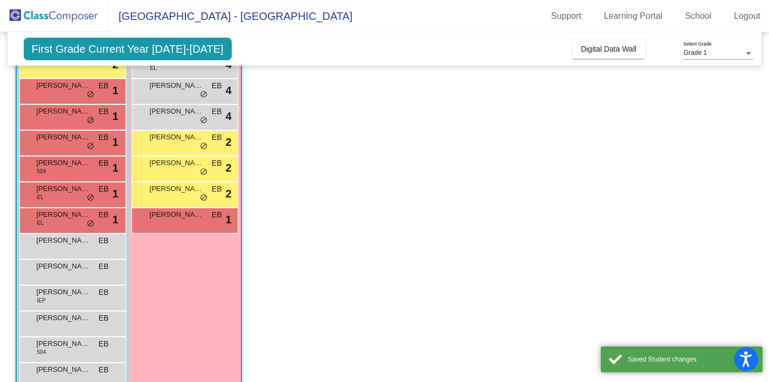
scroll to position [195, 0]
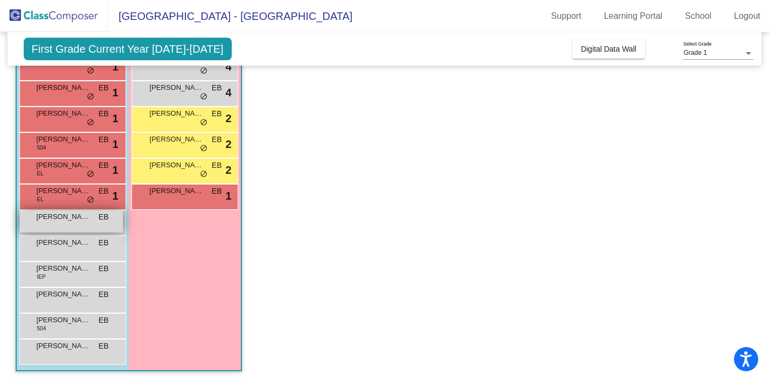
click at [78, 229] on div "Arav Rajarajan EB lock do_not_disturb_alt" at bounding box center [71, 222] width 103 height 22
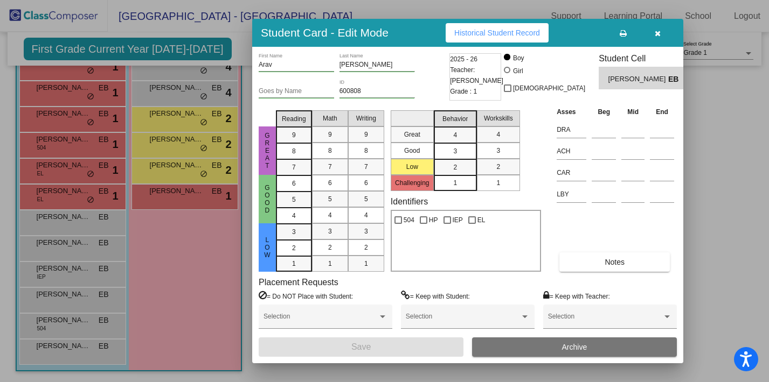
click at [469, 150] on mat-list-option "3" at bounding box center [455, 151] width 43 height 16
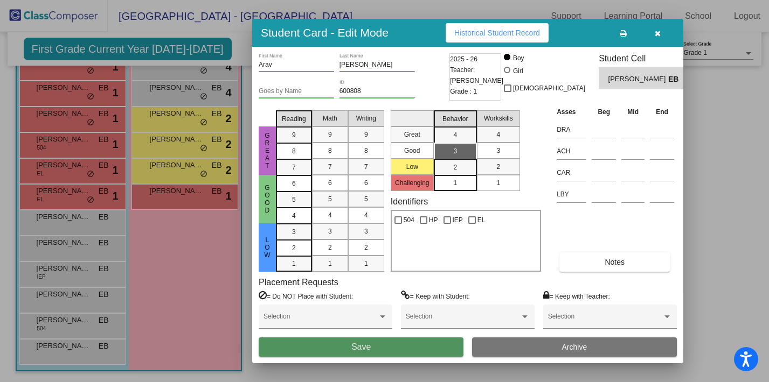
click at [337, 344] on button "Save" at bounding box center [361, 347] width 205 height 19
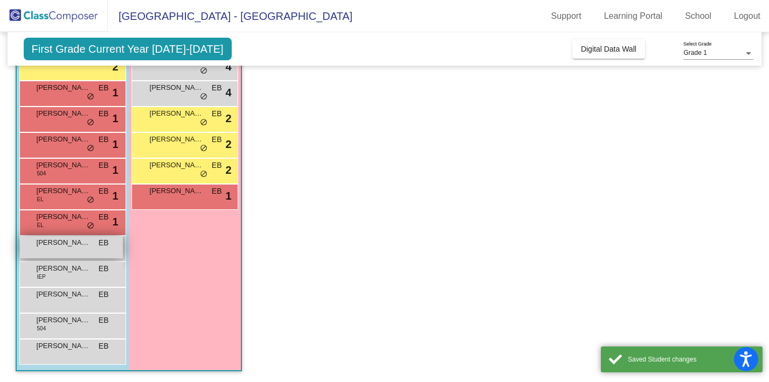
click at [78, 250] on div "Aron Litvinenko EB lock do_not_disturb_alt" at bounding box center [71, 247] width 103 height 22
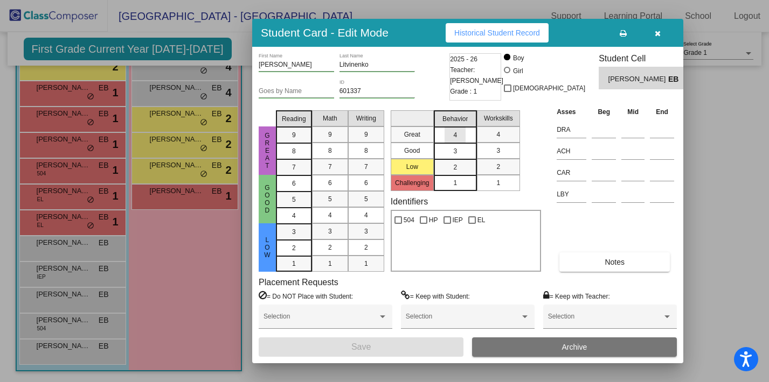
click at [445, 138] on div "4" at bounding box center [454, 135] width 21 height 16
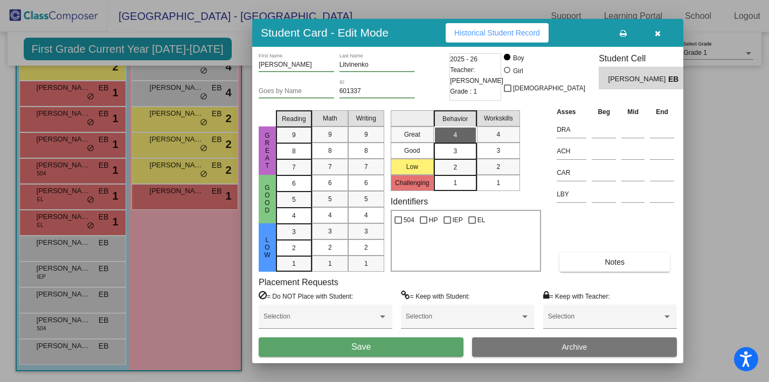
click at [334, 345] on button "Save" at bounding box center [361, 347] width 205 height 19
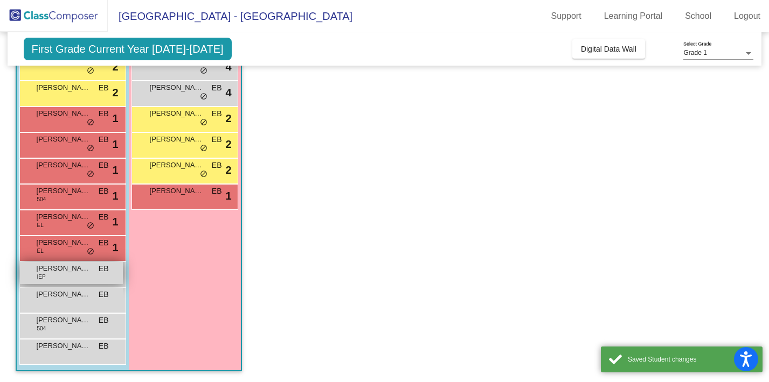
click at [71, 276] on div "Kyler Mitchell IEP EB lock do_not_disturb_alt" at bounding box center [71, 273] width 103 height 22
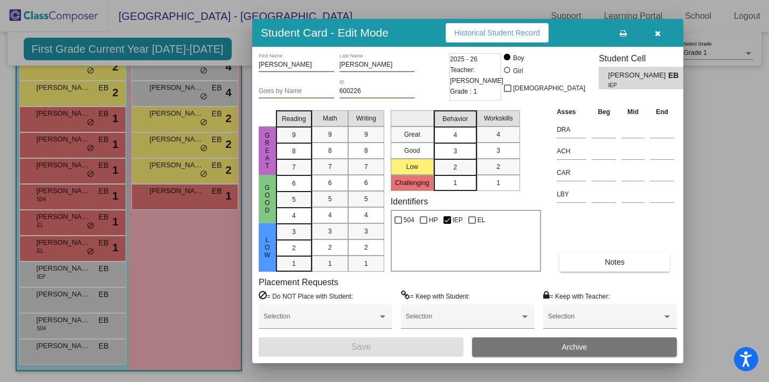
click at [447, 135] on div "4" at bounding box center [454, 135] width 21 height 16
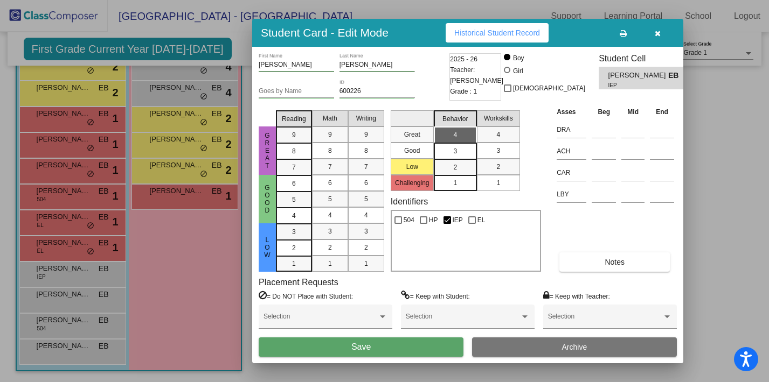
click at [334, 344] on button "Save" at bounding box center [361, 347] width 205 height 19
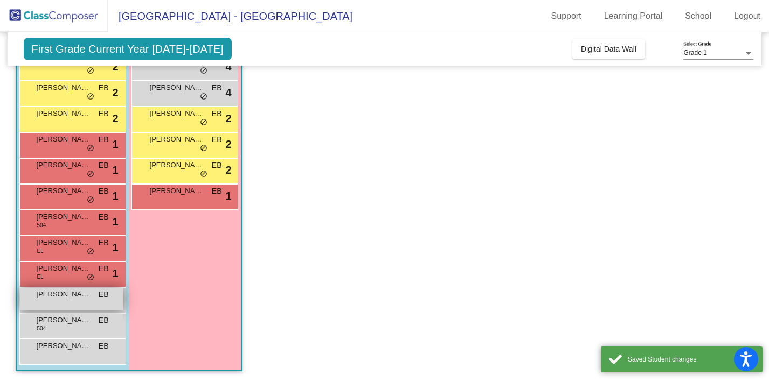
click at [82, 298] on span "Orion Liu" at bounding box center [64, 294] width 54 height 11
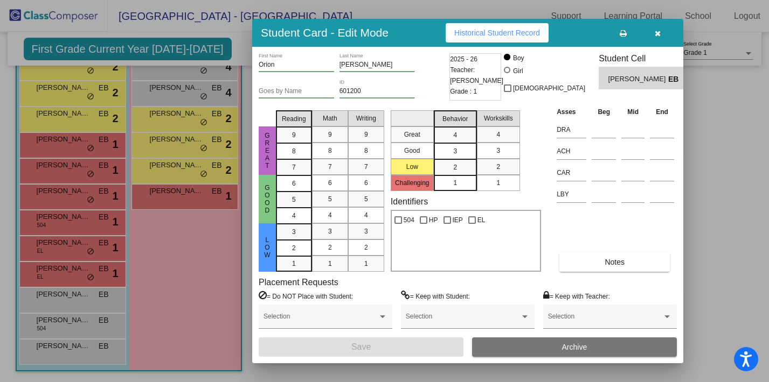
click at [471, 151] on mat-list-option "3" at bounding box center [455, 151] width 43 height 16
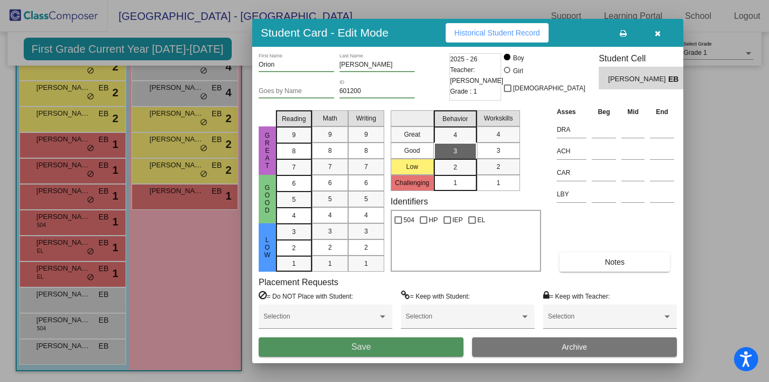
click at [338, 344] on button "Save" at bounding box center [361, 347] width 205 height 19
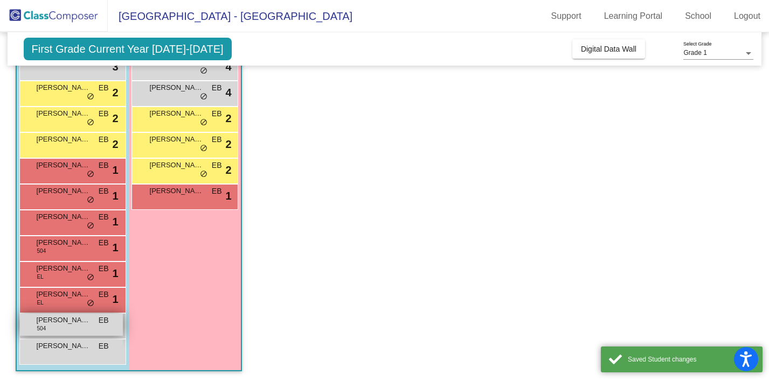
click at [93, 329] on div "Remy Wiersema 504 EB lock do_not_disturb_alt" at bounding box center [71, 325] width 103 height 22
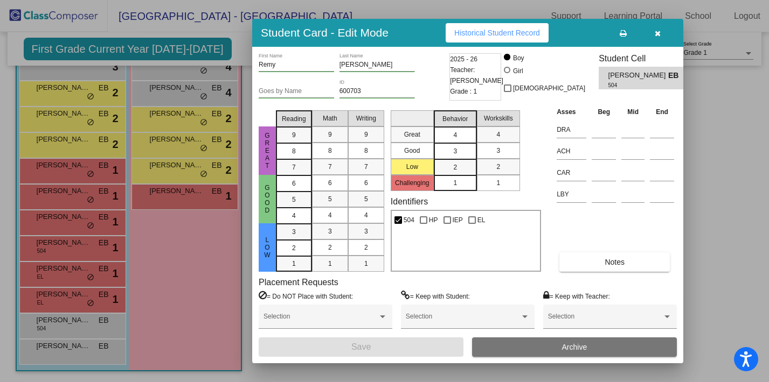
click at [464, 142] on div "4" at bounding box center [454, 135] width 21 height 16
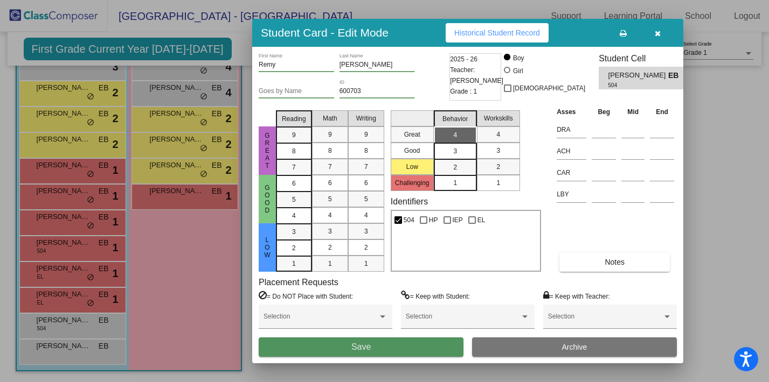
click at [334, 347] on button "Save" at bounding box center [361, 347] width 205 height 19
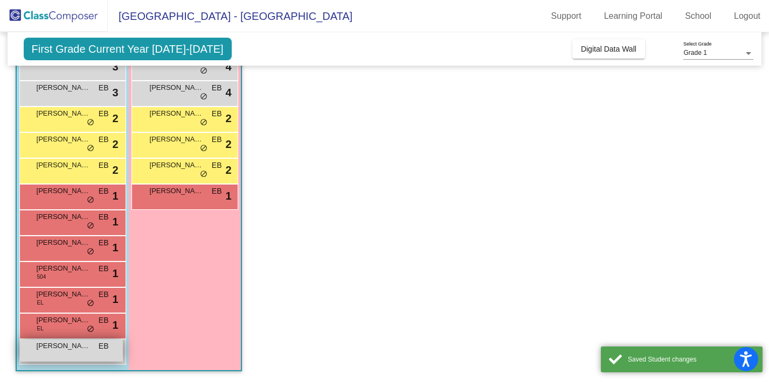
click at [95, 351] on div "Tucker Zechnich EB lock do_not_disturb_alt" at bounding box center [71, 351] width 103 height 22
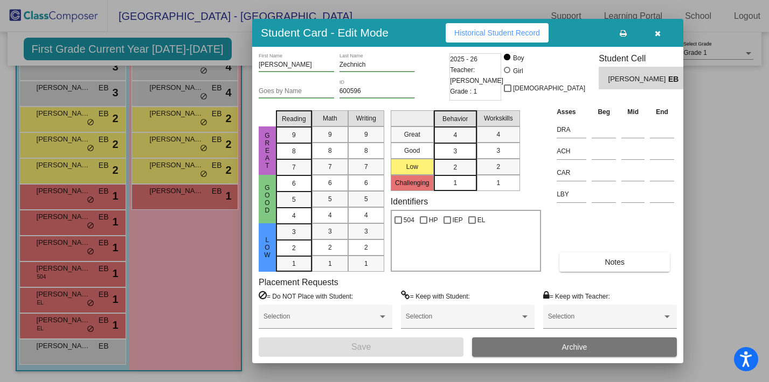
click at [465, 149] on mat-list-option "3" at bounding box center [455, 151] width 43 height 16
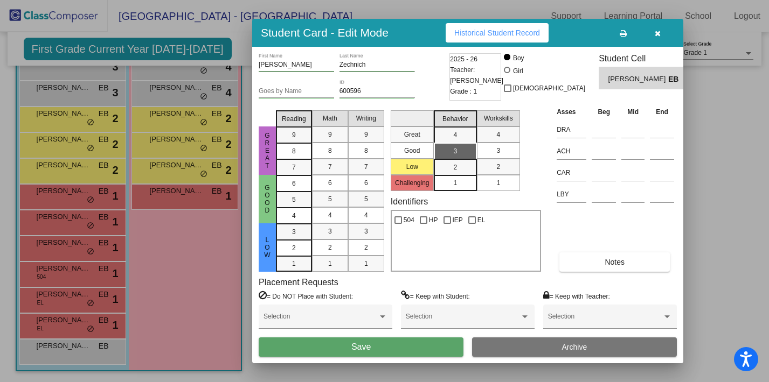
click at [336, 346] on button "Save" at bounding box center [361, 347] width 205 height 19
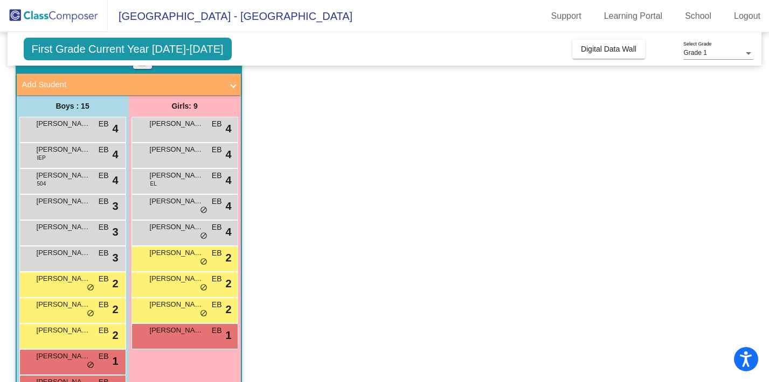
scroll to position [0, 0]
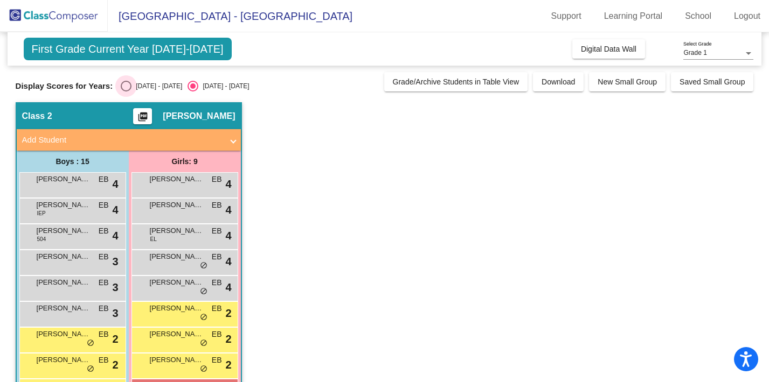
click at [124, 86] on div "Select an option" at bounding box center [126, 86] width 11 height 11
click at [125, 92] on input "2024 - 2025" at bounding box center [125, 92] width 1 height 1
radio input "true"
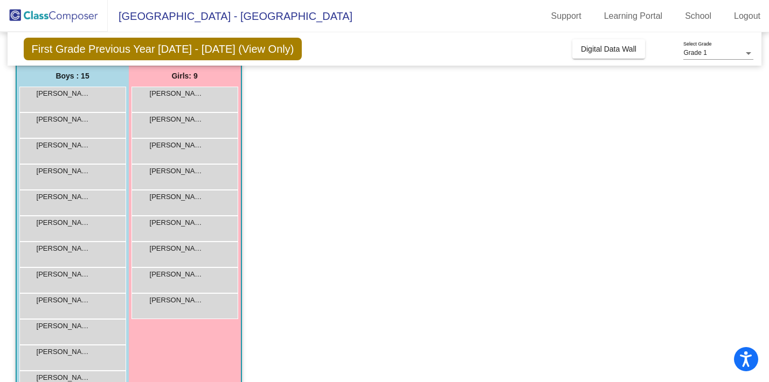
scroll to position [37, 0]
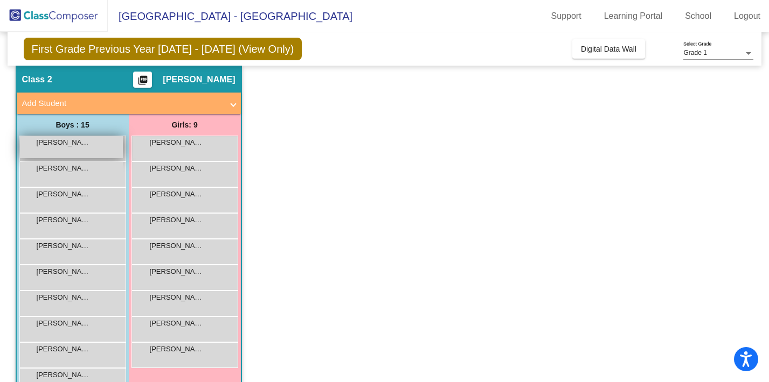
click at [81, 154] on div "Arav Rajarajan lock do_not_disturb_alt" at bounding box center [71, 147] width 103 height 22
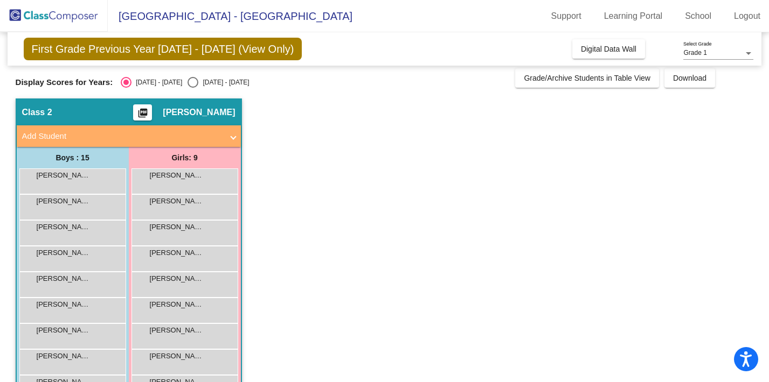
scroll to position [0, 0]
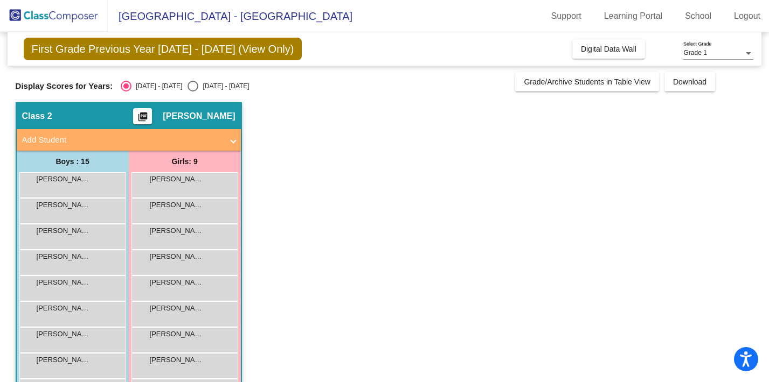
click at [187, 85] on div "Select an option" at bounding box center [192, 86] width 11 height 11
click at [192, 92] on input "2025 - 2026" at bounding box center [192, 92] width 1 height 1
radio input "true"
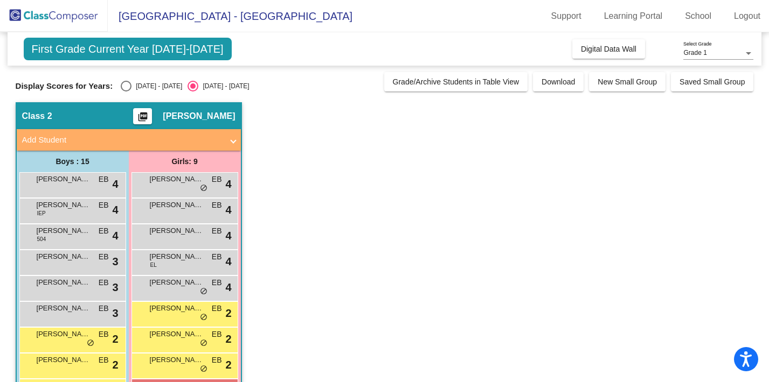
click at [128, 86] on div "Select an option" at bounding box center [126, 86] width 11 height 11
click at [126, 92] on input "2024 - 2025" at bounding box center [125, 92] width 1 height 1
radio input "true"
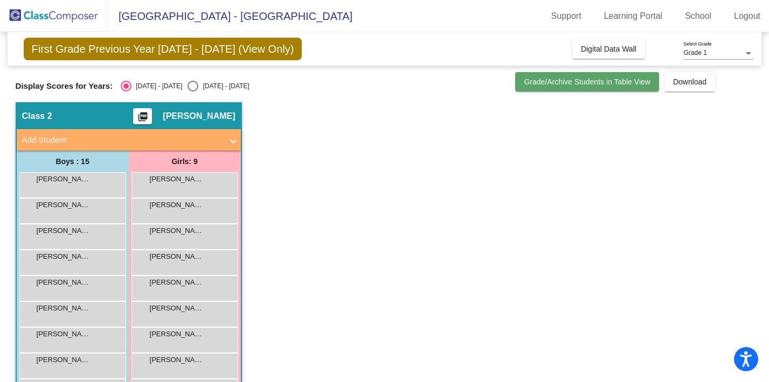
click at [570, 88] on button "Grade/Archive Students in Table View" at bounding box center [587, 81] width 144 height 19
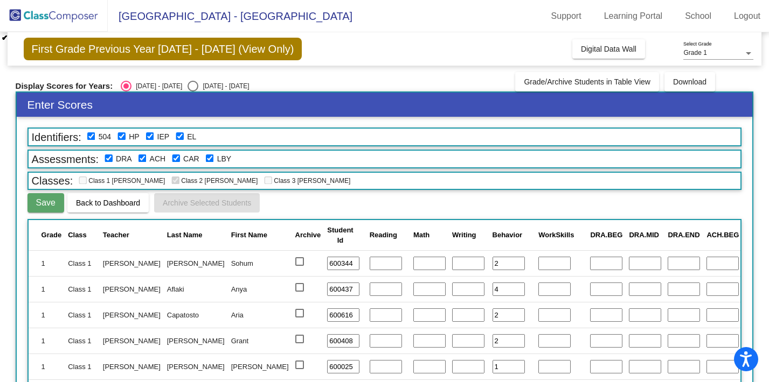
click at [198, 84] on div "2025 - 2026" at bounding box center [223, 86] width 51 height 10
click at [192, 92] on input "2025 - 2026" at bounding box center [192, 92] width 1 height 1
radio input "true"
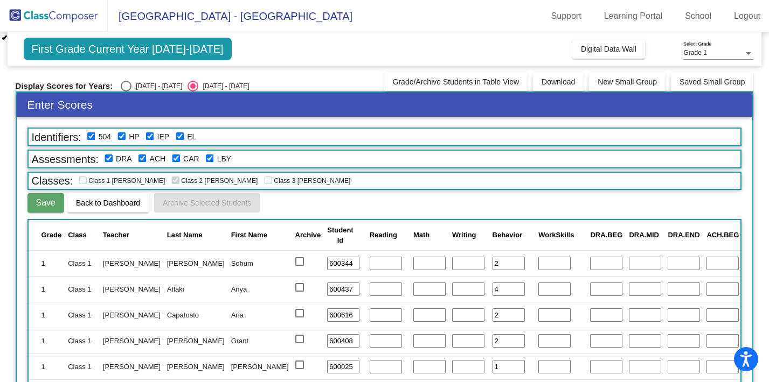
click at [124, 87] on div "Select an option" at bounding box center [126, 86] width 11 height 11
click at [125, 92] on input "2024 - 2025" at bounding box center [125, 92] width 1 height 1
radio input "true"
